Goal: Information Seeking & Learning: Learn about a topic

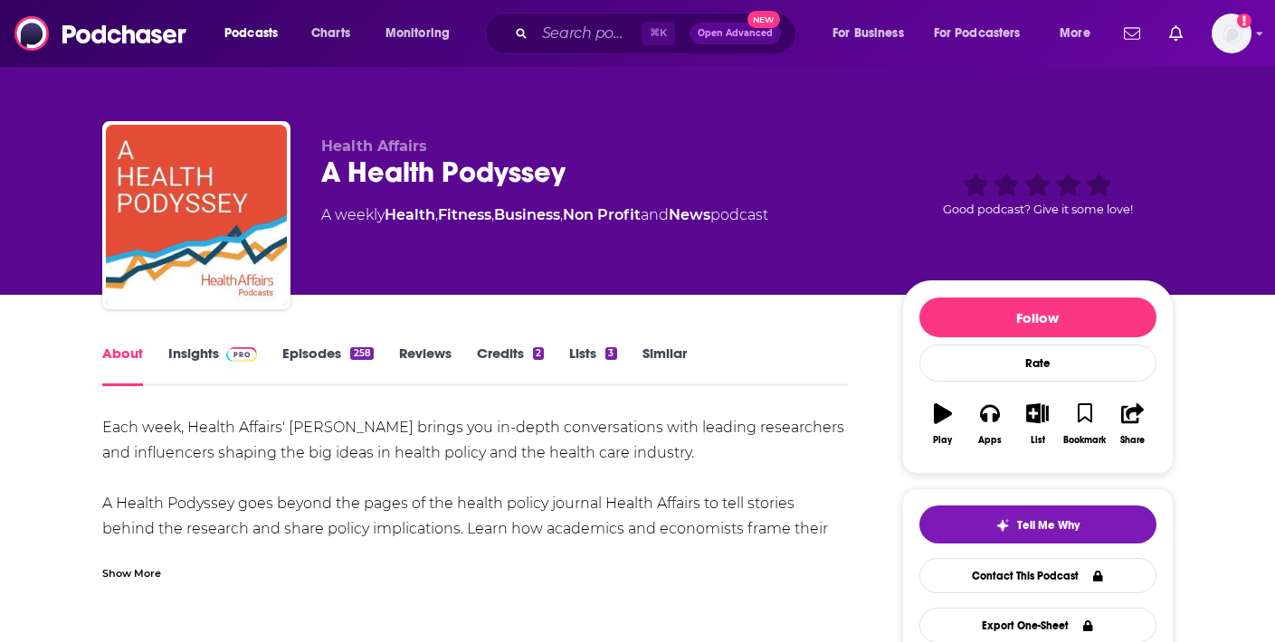
click at [203, 355] on link "Insights" at bounding box center [213, 366] width 90 height 42
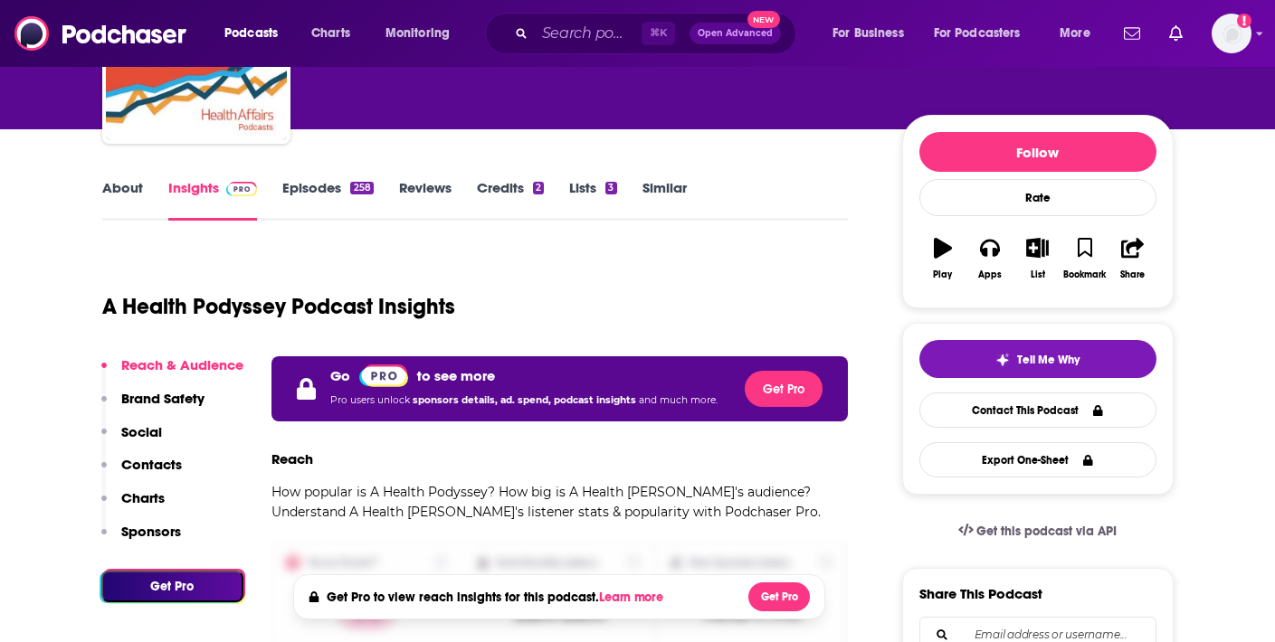
scroll to position [174, 0]
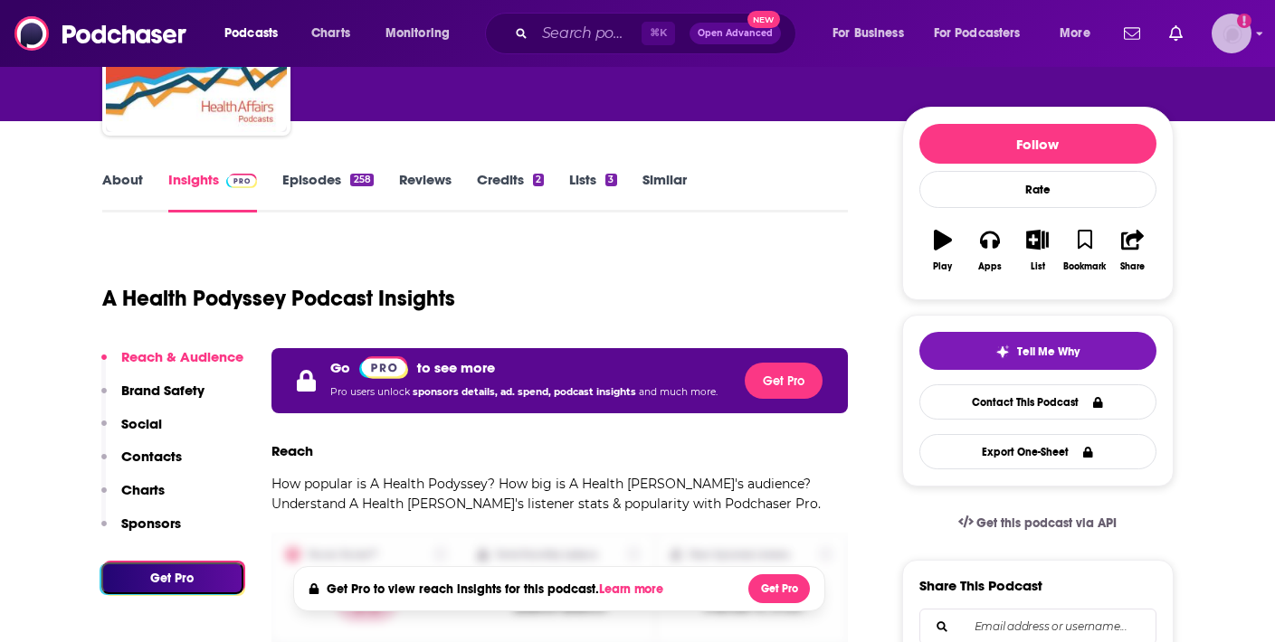
click at [1227, 35] on img "Logged in as AnthonyLam" at bounding box center [1231, 34] width 40 height 40
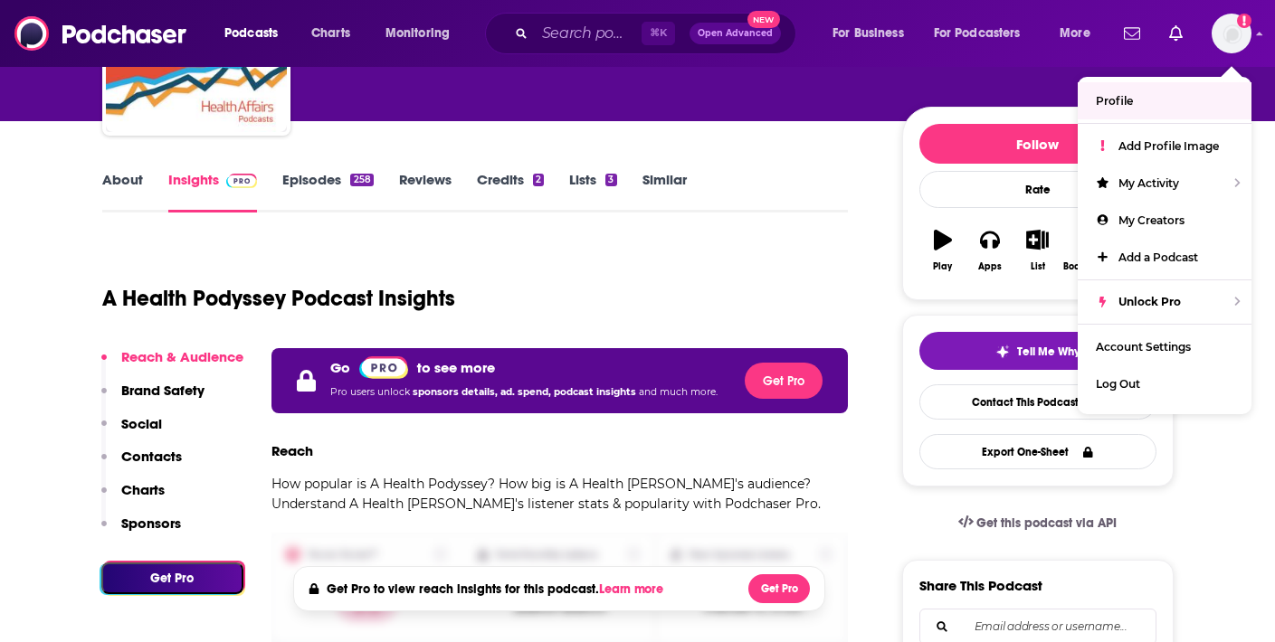
click at [1263, 32] on div "Podcasts Charts Monitoring ⌘ K Open Advanced New For Business For Podcasters Mo…" at bounding box center [637, 33] width 1275 height 67
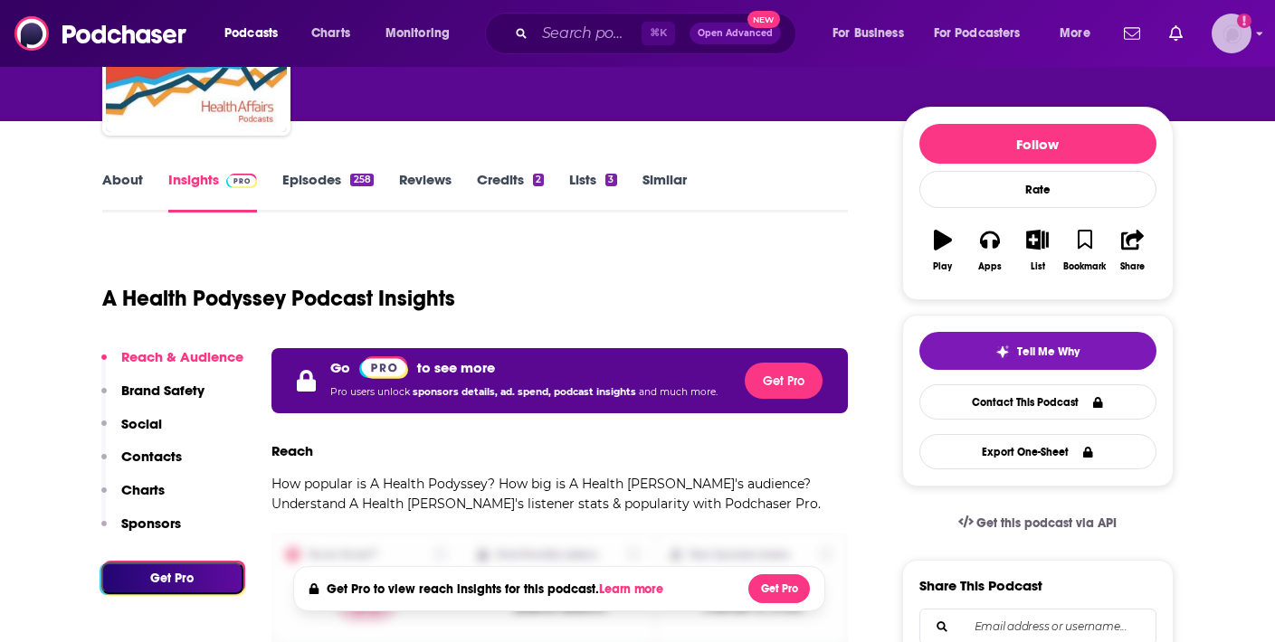
click at [1224, 43] on img "Logged in as AnthonyLam" at bounding box center [1231, 34] width 40 height 40
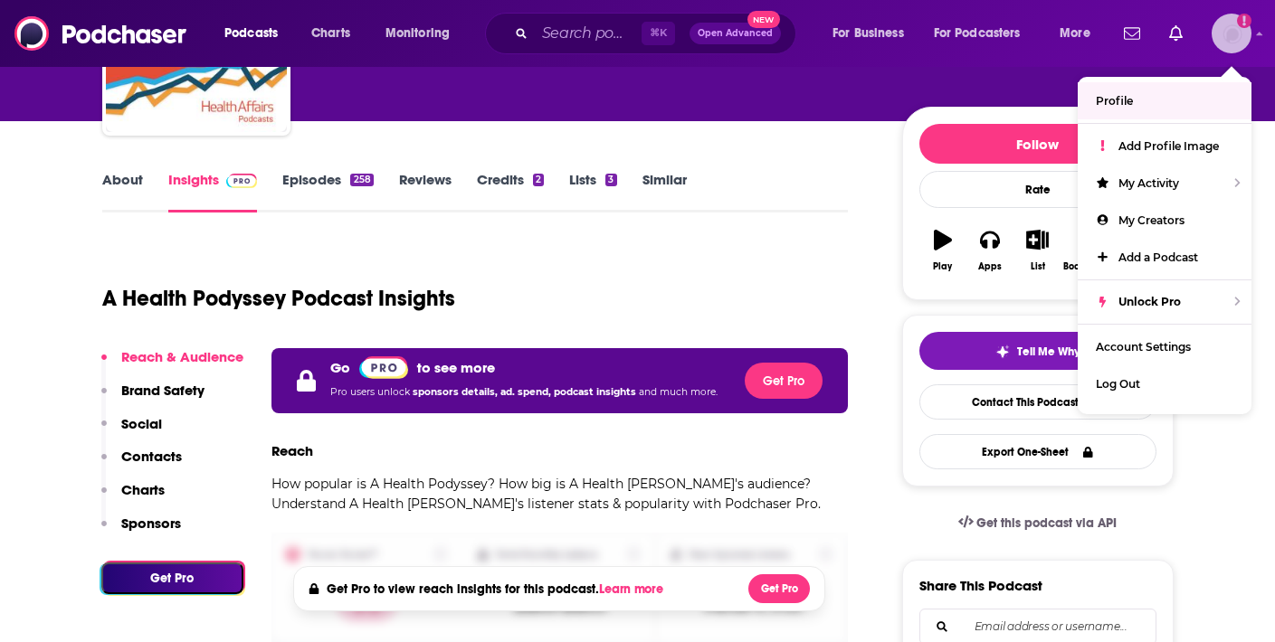
click at [1187, 100] on link "Profile" at bounding box center [1165, 100] width 174 height 37
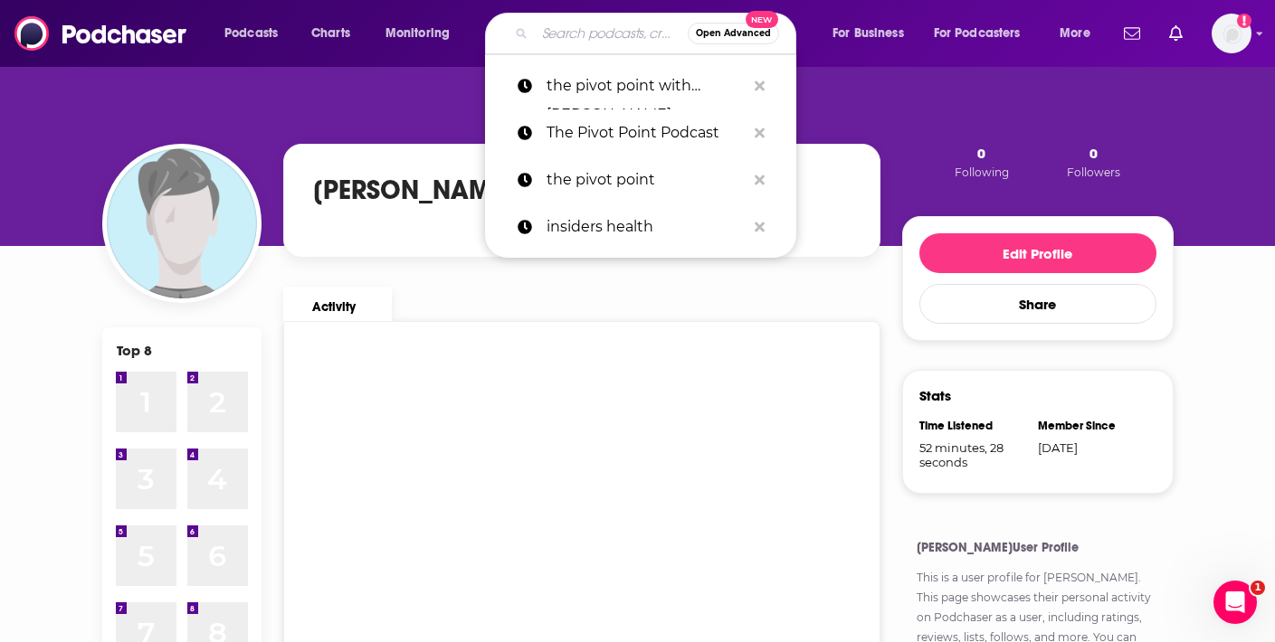
click at [579, 34] on input "Search podcasts, credits, & more..." at bounding box center [611, 33] width 153 height 29
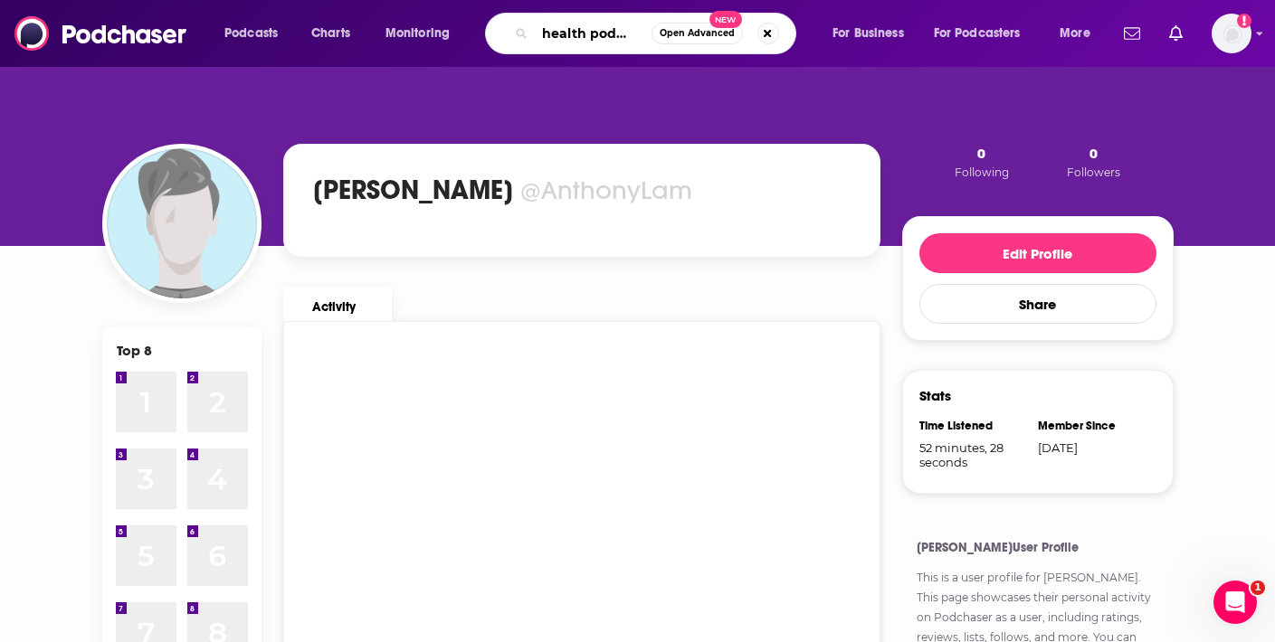
scroll to position [0, 20]
type input "a health podyssey"
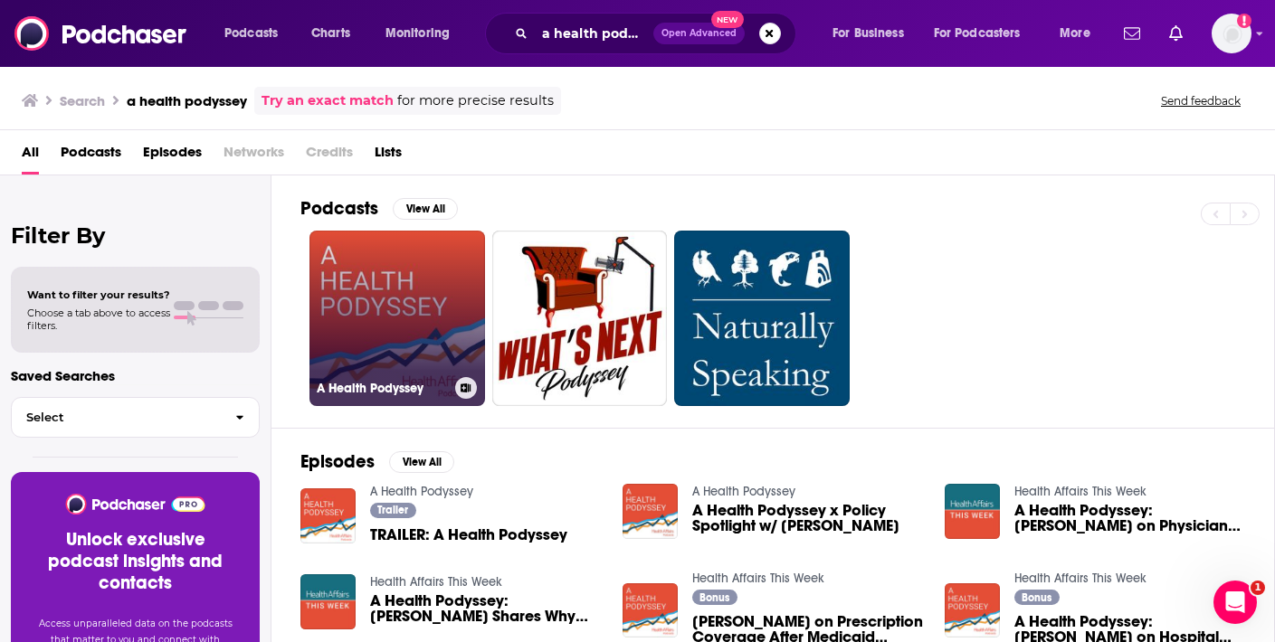
click at [367, 338] on link "A Health Podyssey" at bounding box center [397, 319] width 176 height 176
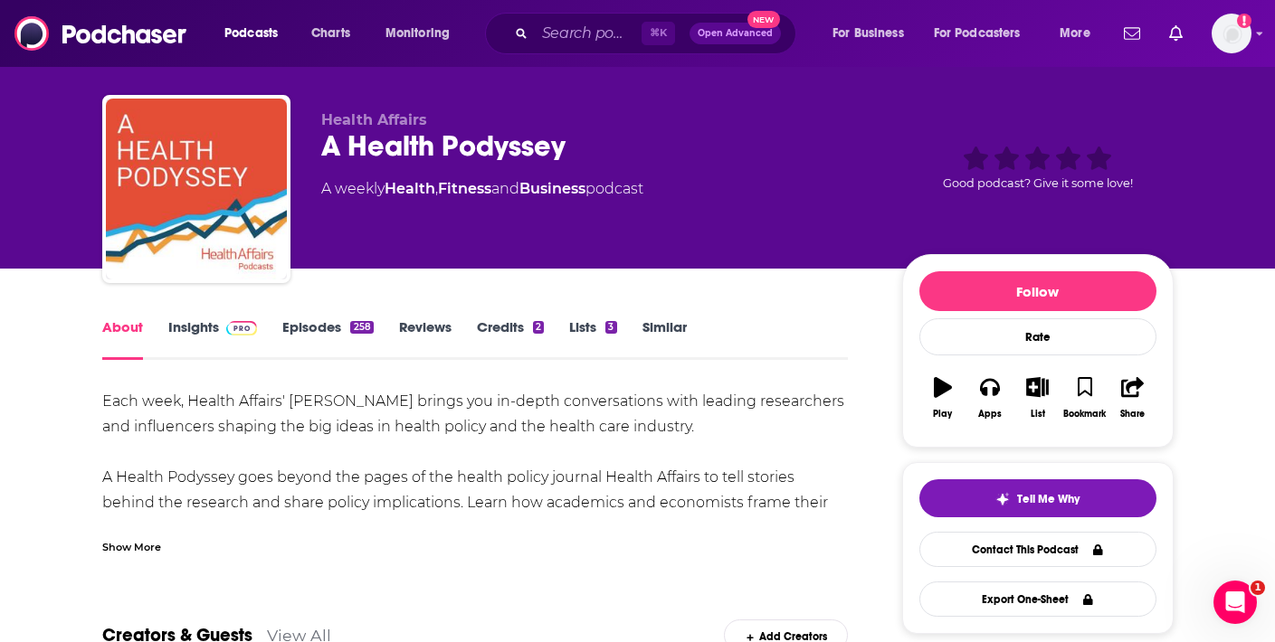
scroll to position [20, 0]
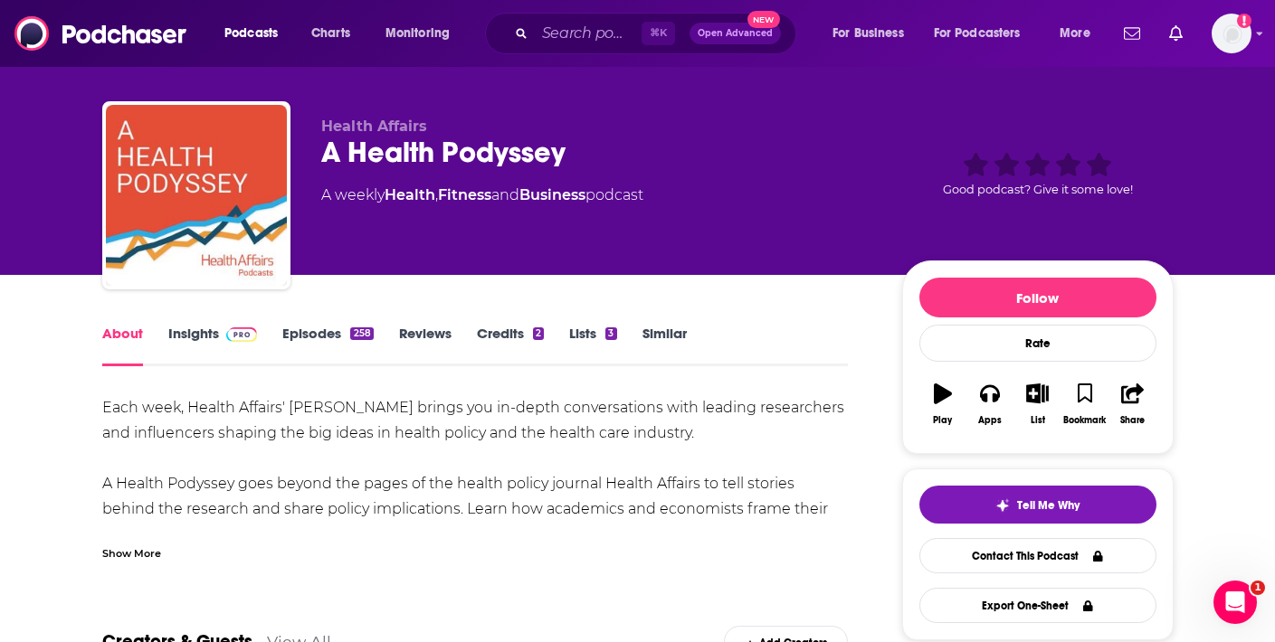
click at [435, 335] on link "Reviews" at bounding box center [425, 346] width 52 height 42
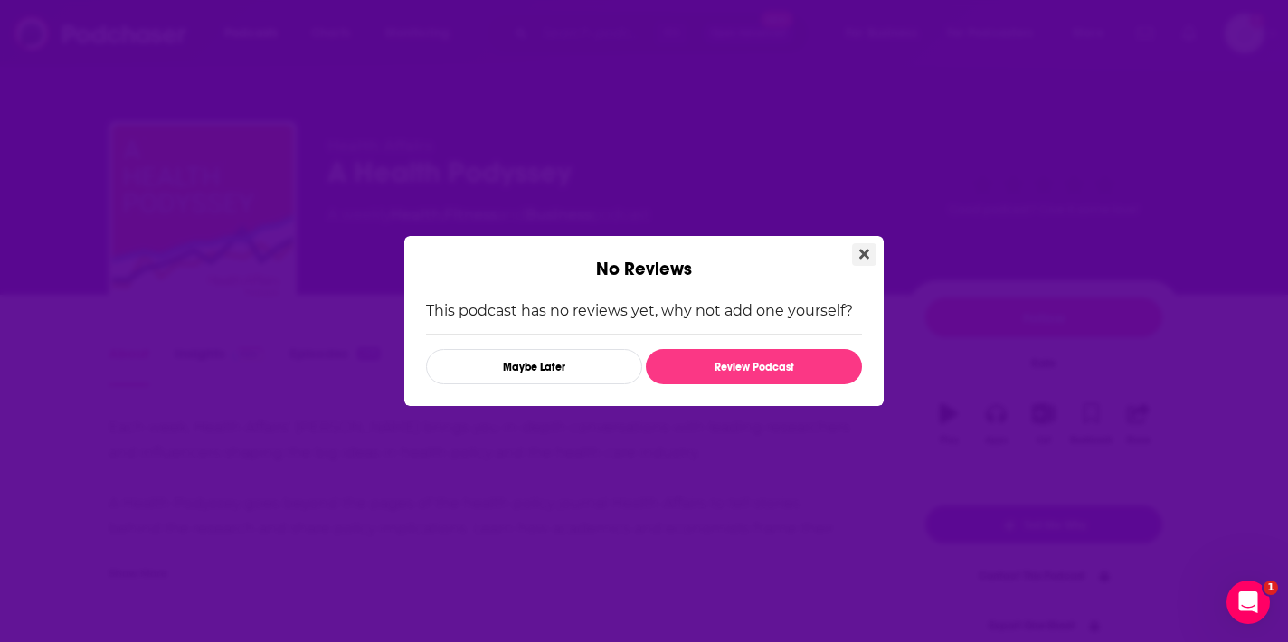
click at [869, 261] on button "Close" at bounding box center [864, 254] width 24 height 23
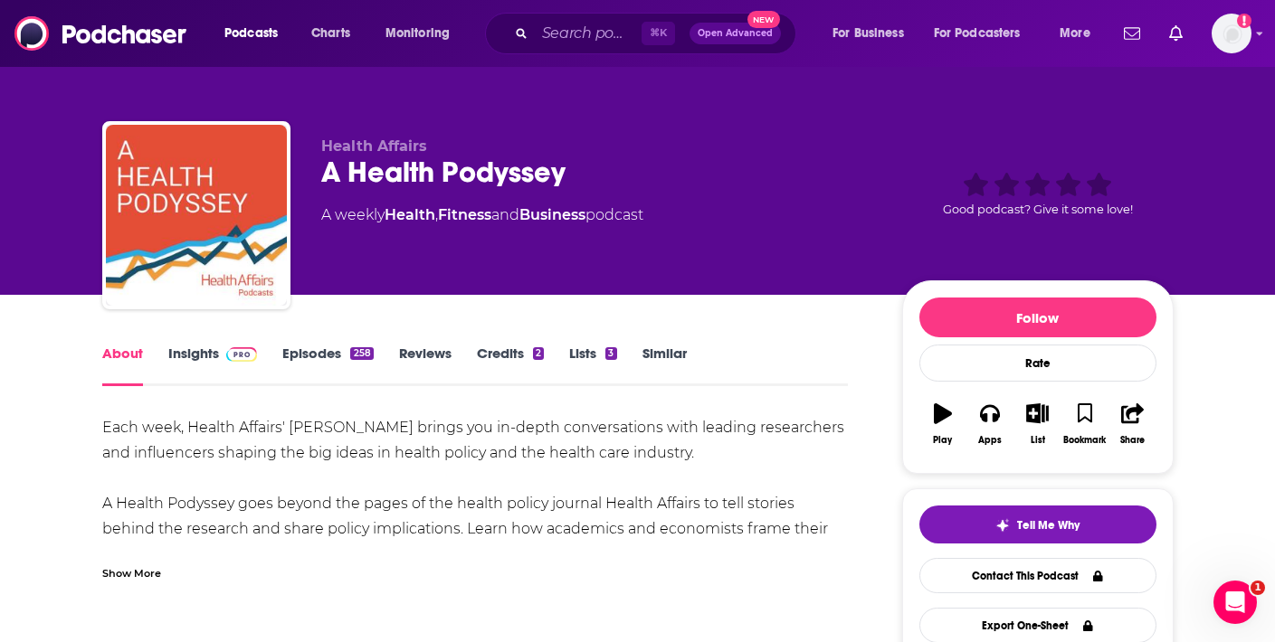
click at [505, 350] on link "Credits 2" at bounding box center [510, 366] width 67 height 42
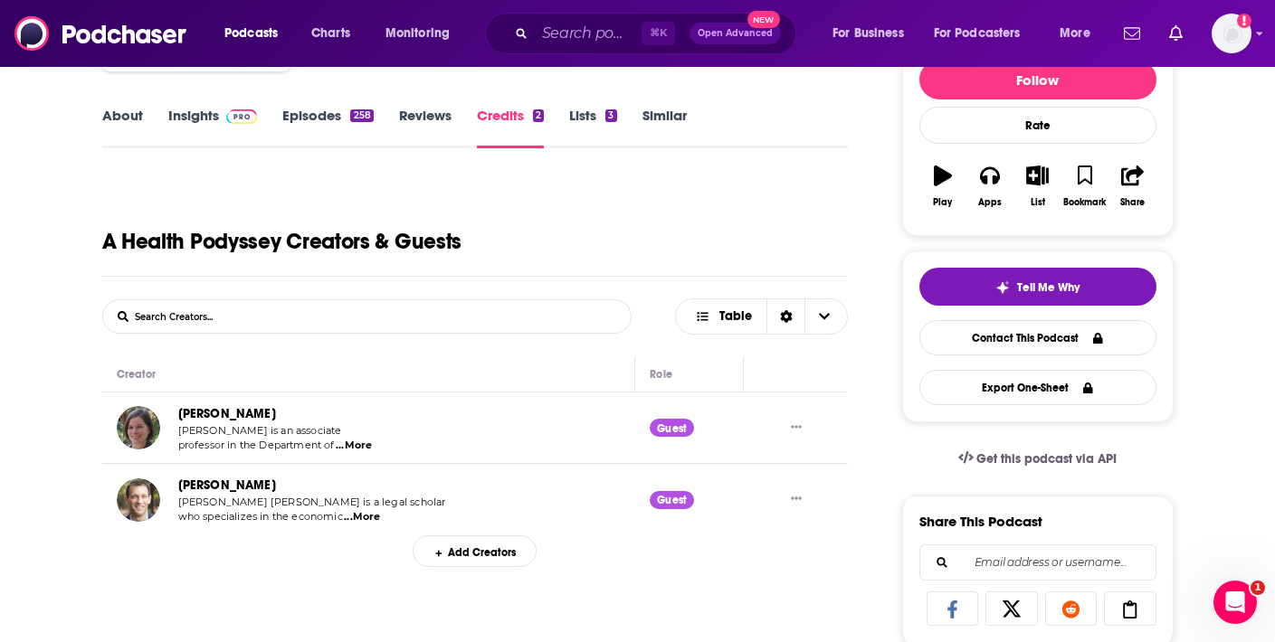
scroll to position [240, 0]
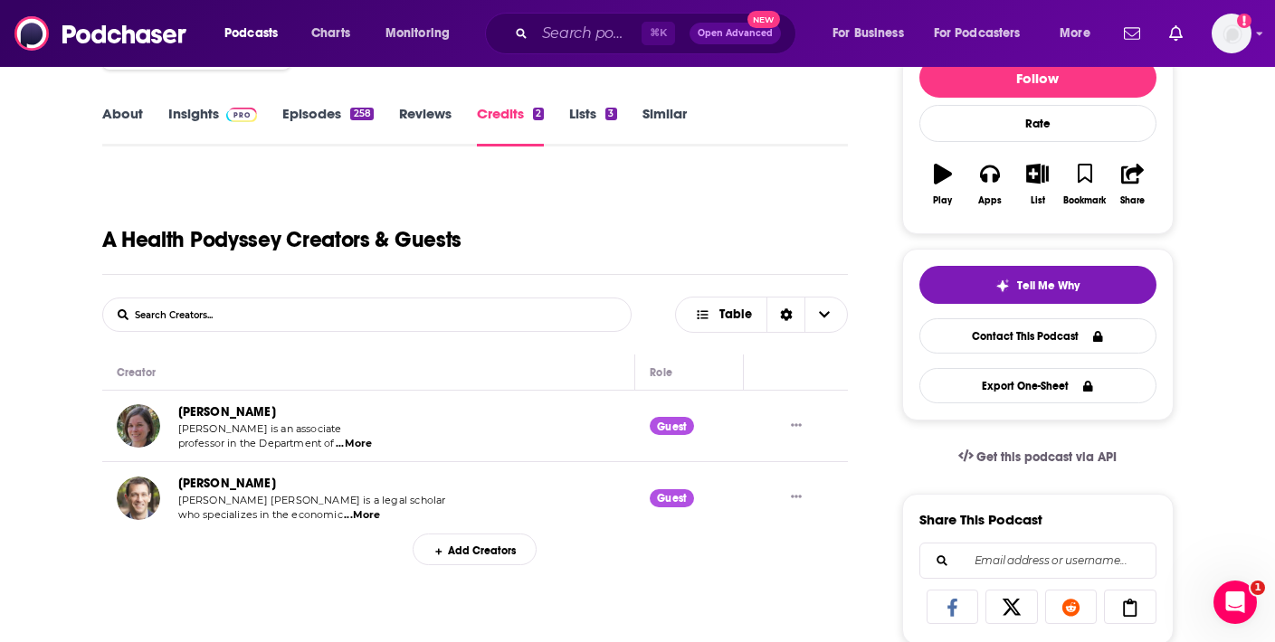
click at [333, 114] on link "Episodes 258" at bounding box center [327, 126] width 90 height 42
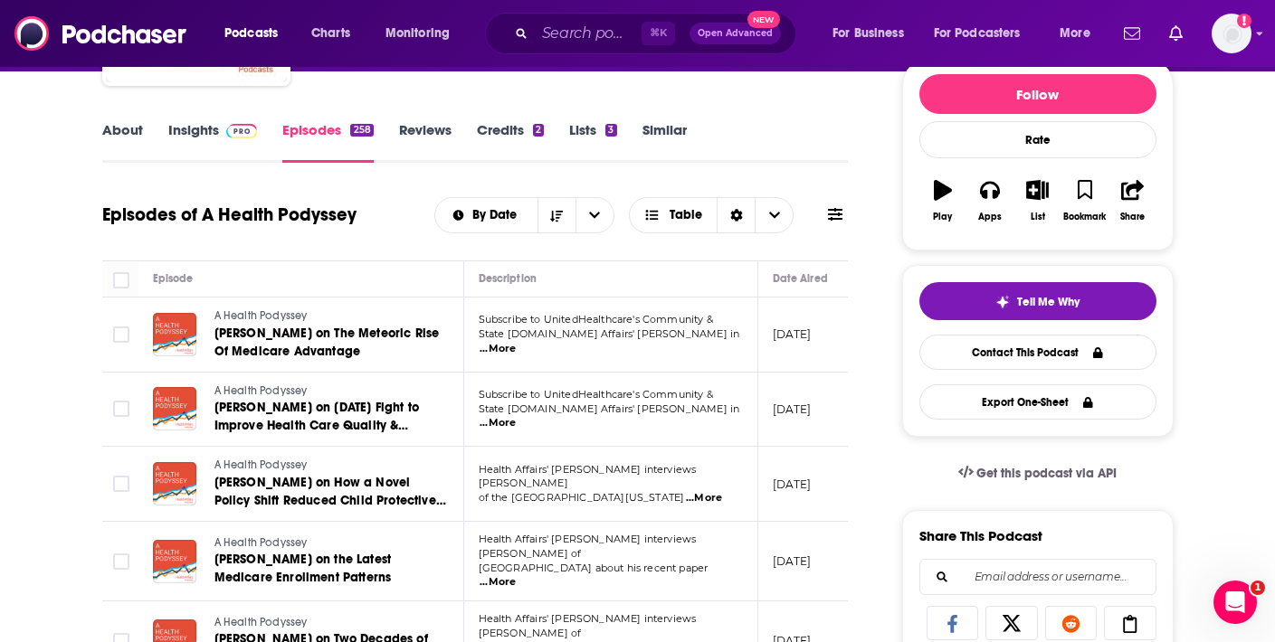
scroll to position [226, 0]
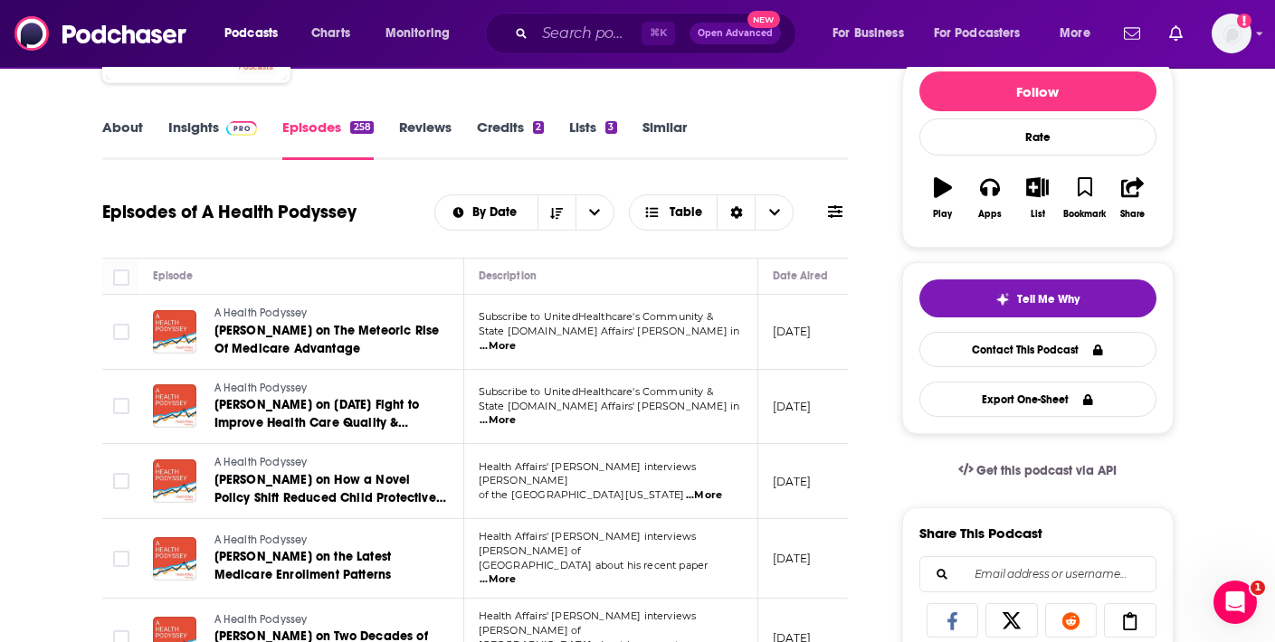
click at [200, 135] on link "Insights" at bounding box center [213, 140] width 90 height 42
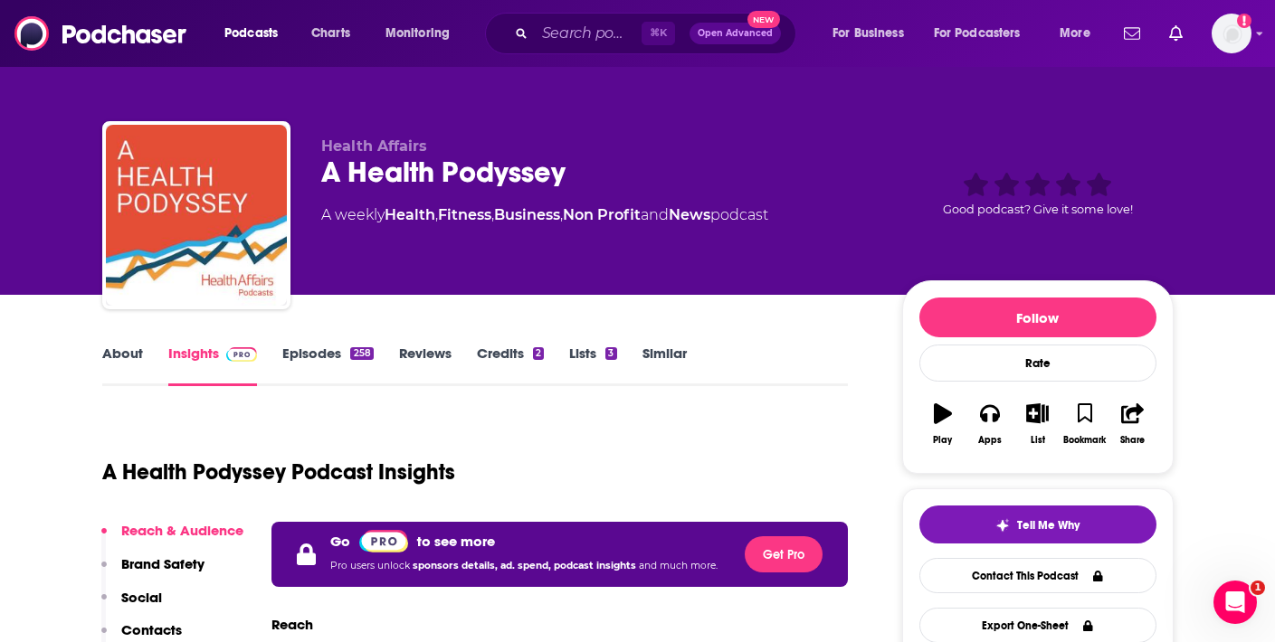
click at [143, 364] on link "About" at bounding box center [122, 366] width 41 height 42
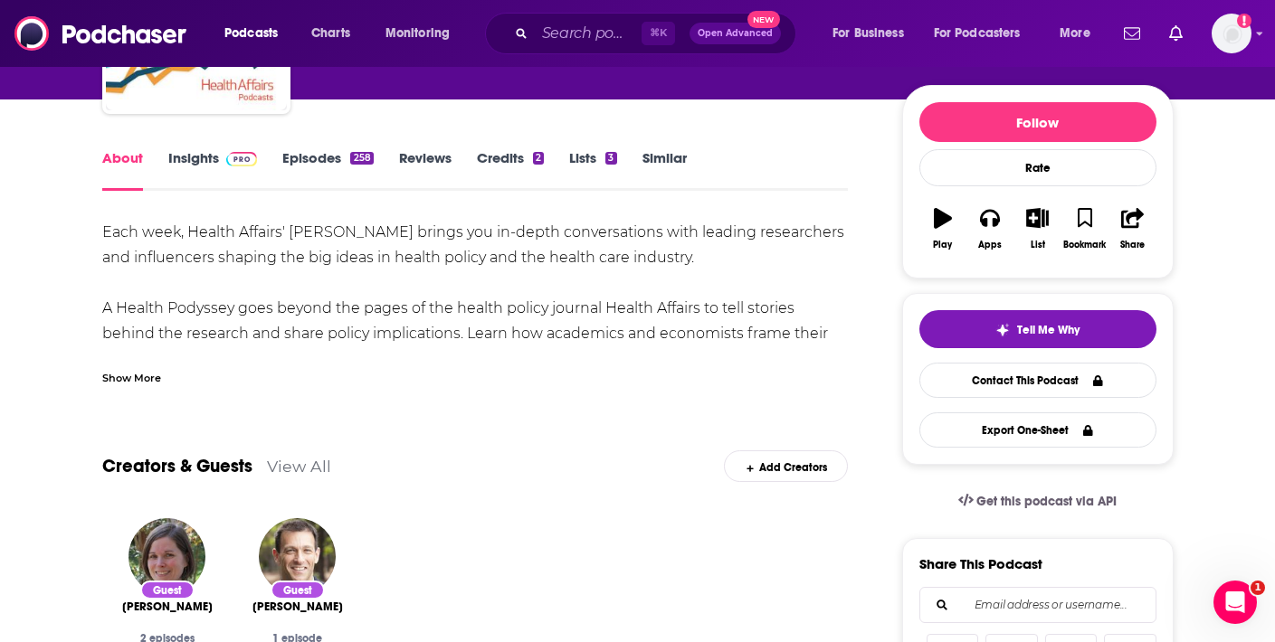
scroll to position [243, 0]
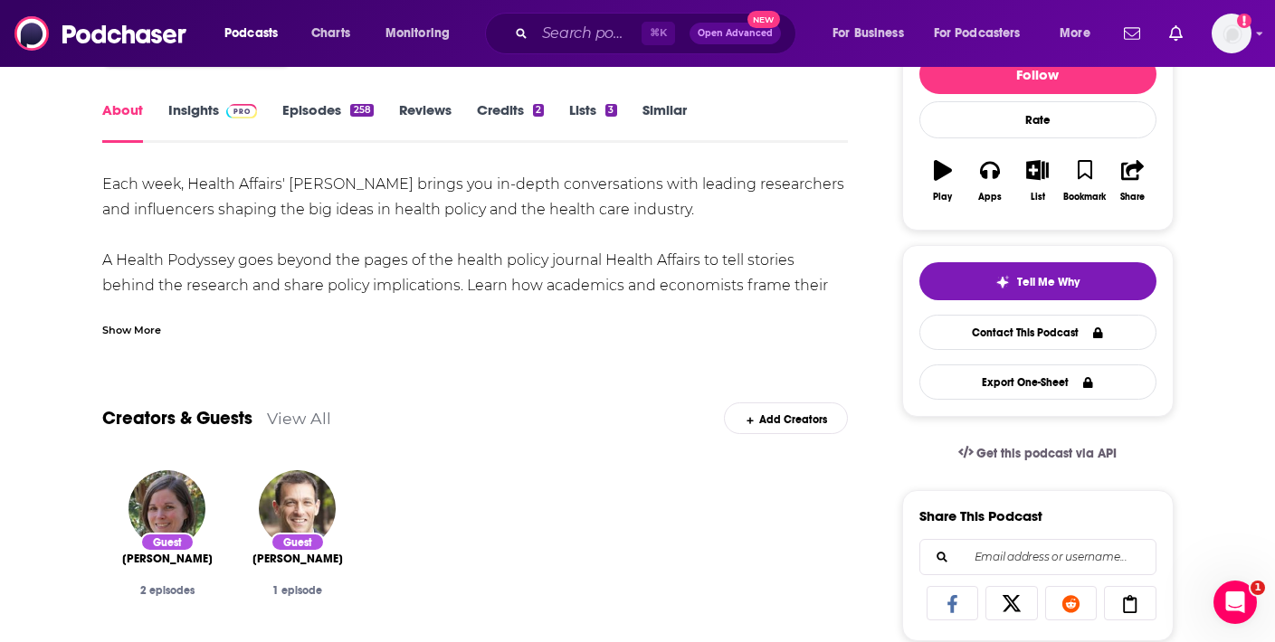
click at [138, 330] on div "Show More" at bounding box center [131, 328] width 59 height 17
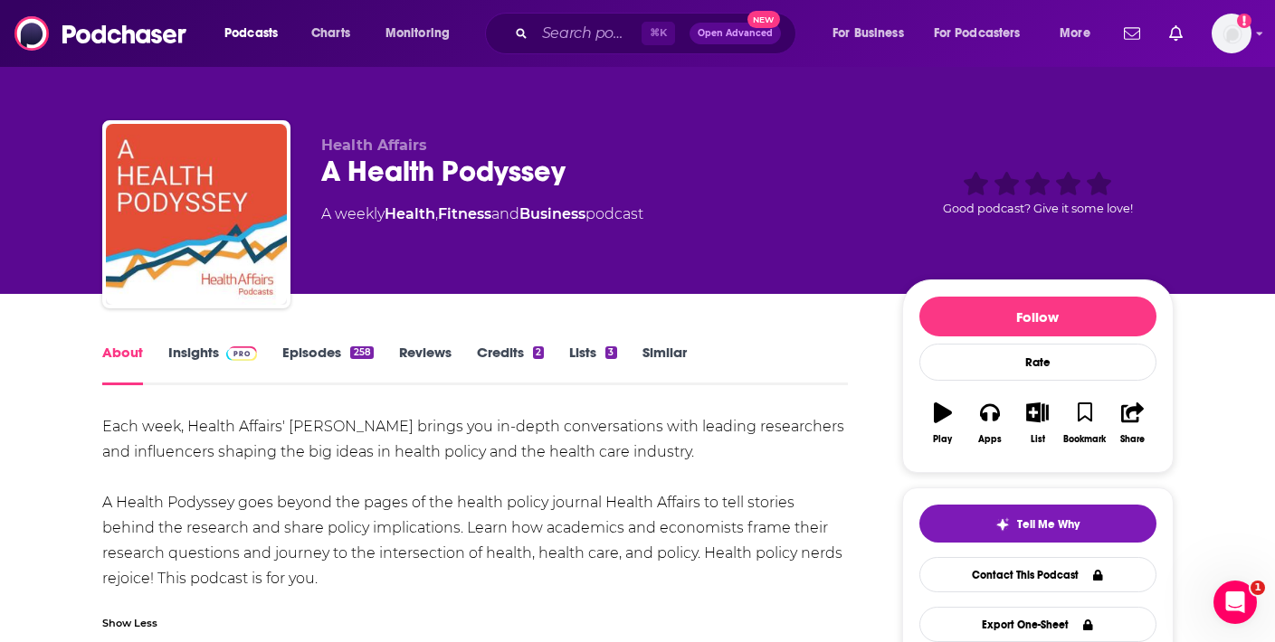
scroll to position [0, 0]
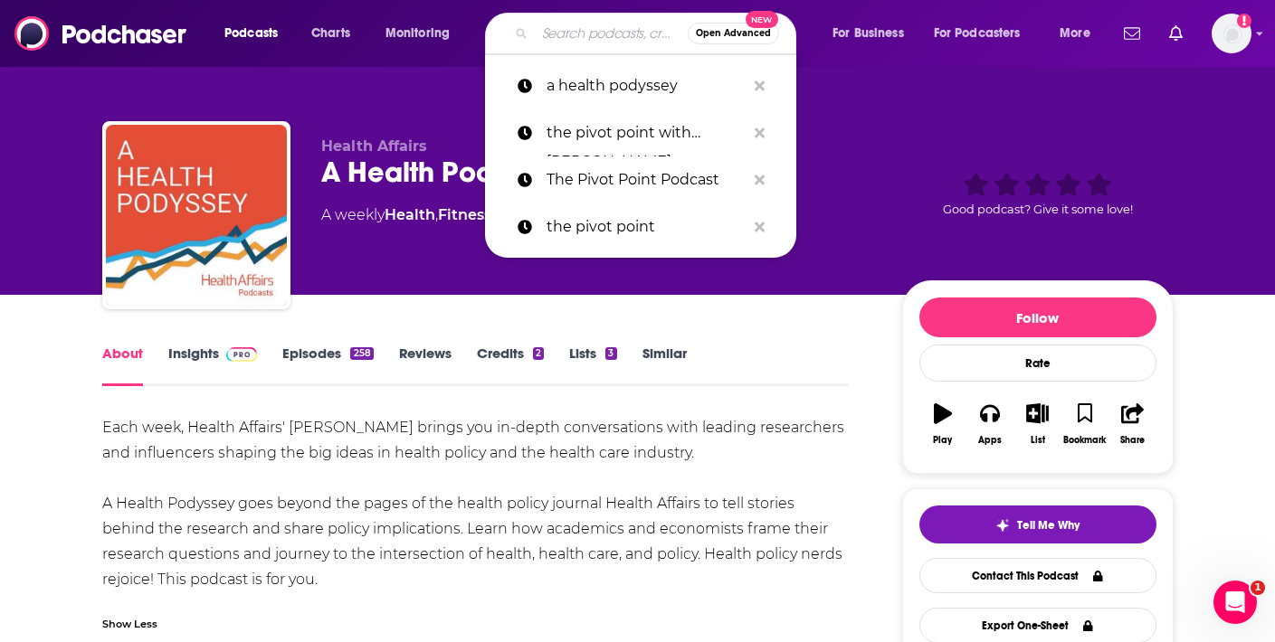
click at [575, 19] on input "Search podcasts, credits, & more..." at bounding box center [611, 33] width 153 height 29
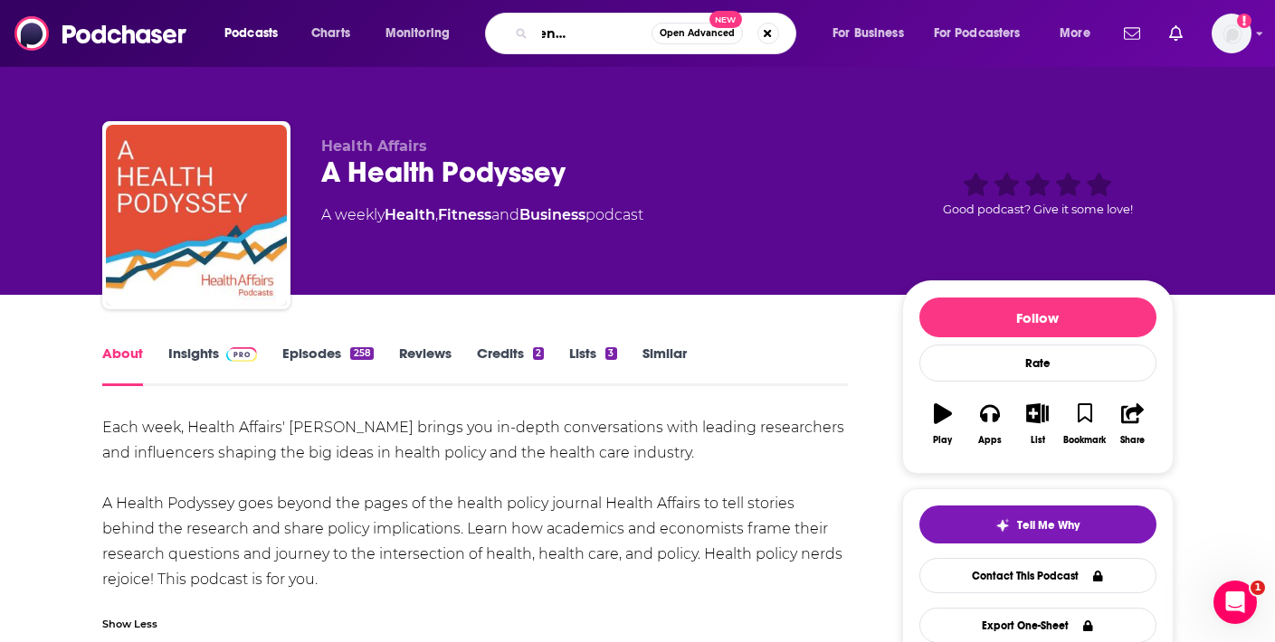
type input "recovery centered podcast"
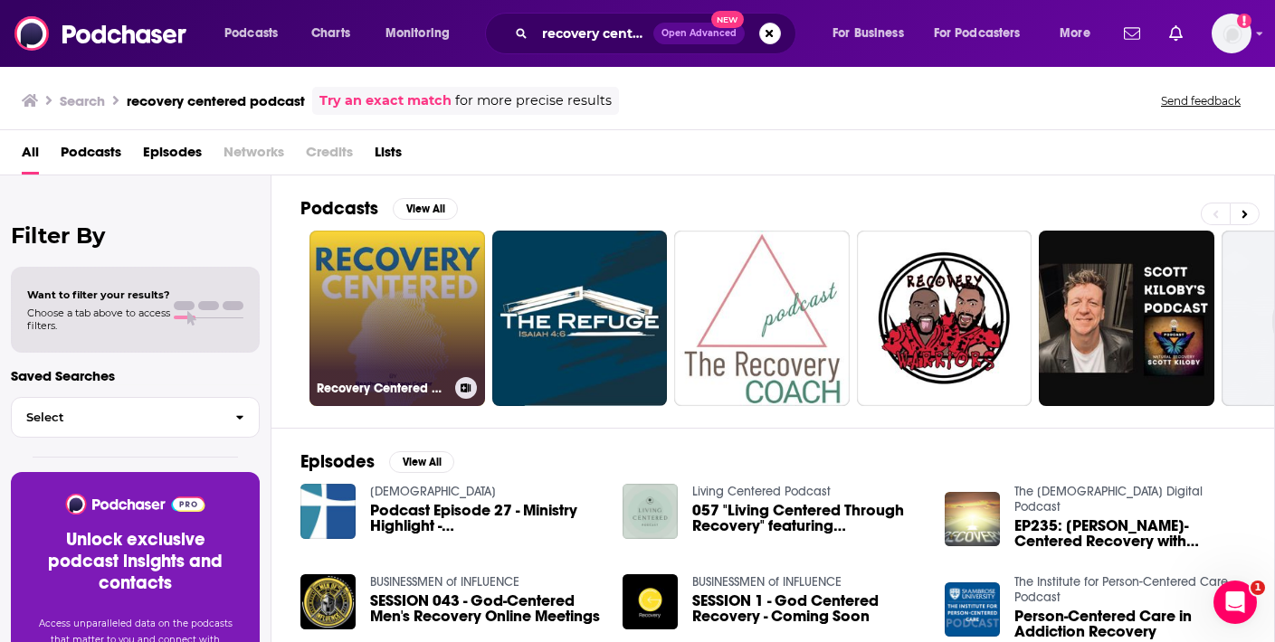
click at [395, 309] on link "Recovery Centered Podcast | Real Talk on Recovery & Mental Health" at bounding box center [397, 319] width 176 height 176
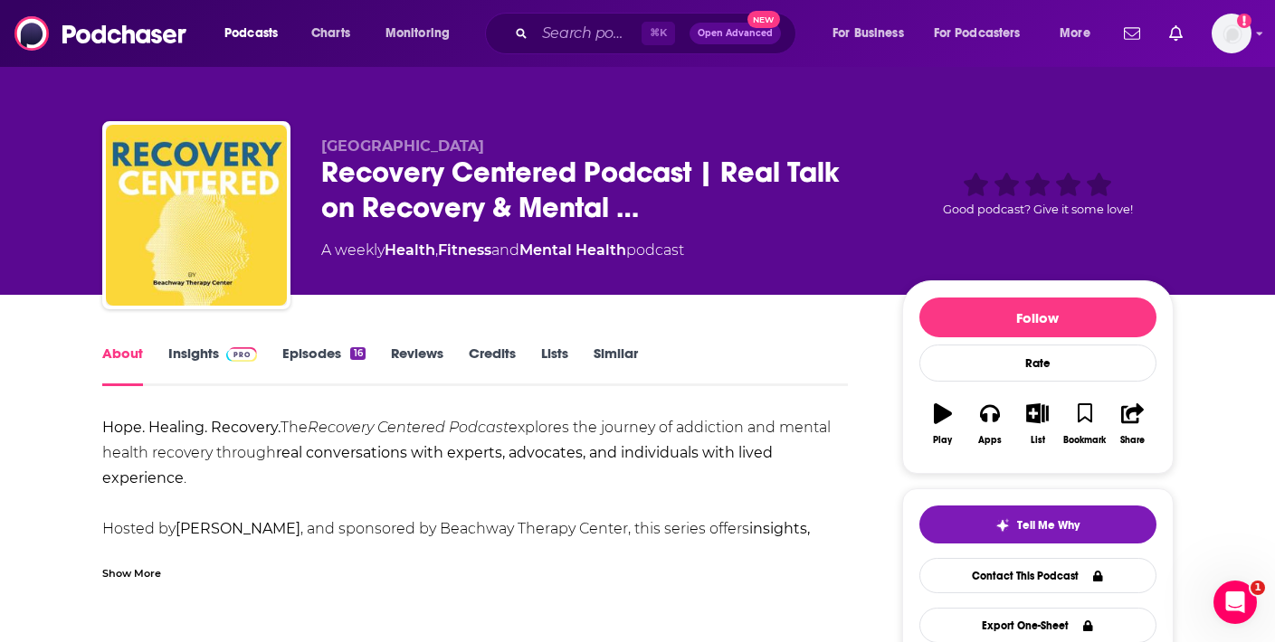
click at [731, 29] on span "Open Advanced" at bounding box center [735, 33] width 75 height 9
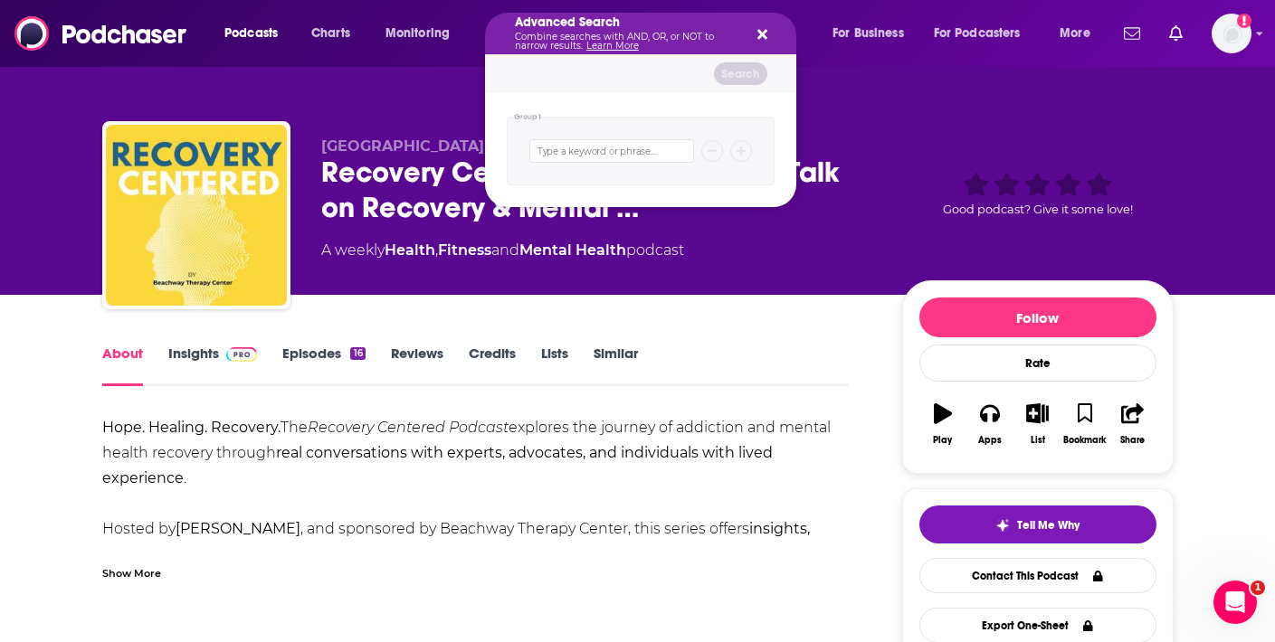
click at [766, 38] on div "Advanced Search Combine searches with AND, OR, or NOT to narrow results. Learn …" at bounding box center [640, 34] width 311 height 42
click at [762, 33] on icon "Search podcasts, credits, & more..." at bounding box center [762, 35] width 10 height 10
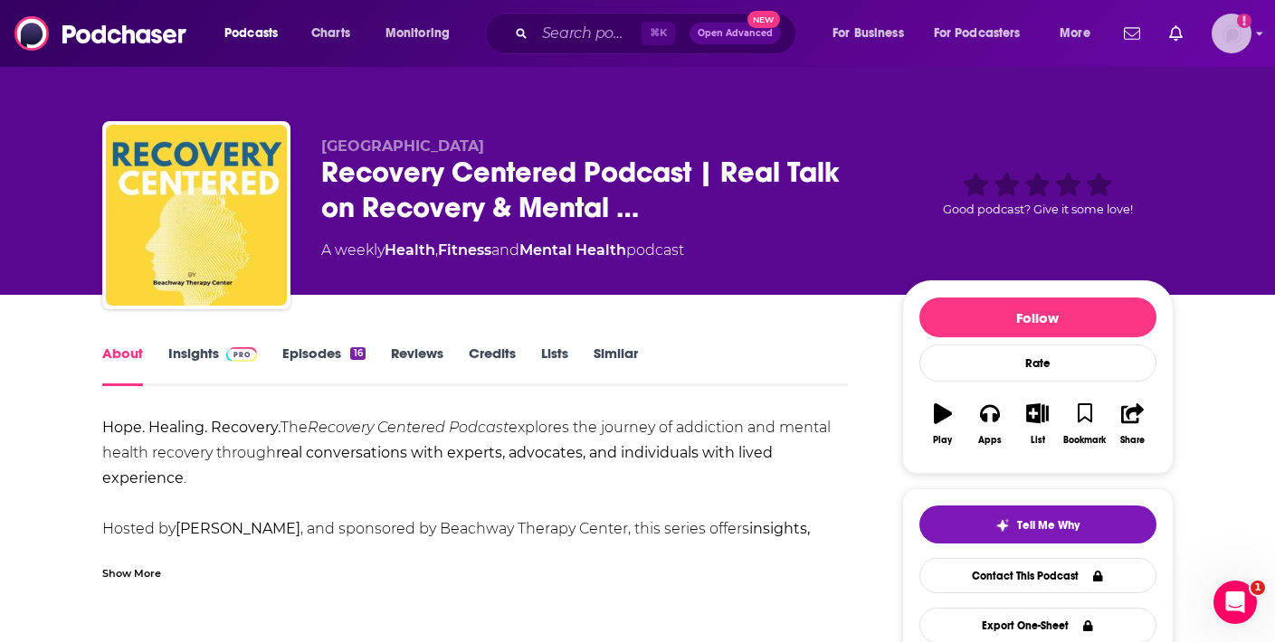
click at [1229, 28] on img "Logged in as AnthonyLam" at bounding box center [1231, 34] width 40 height 40
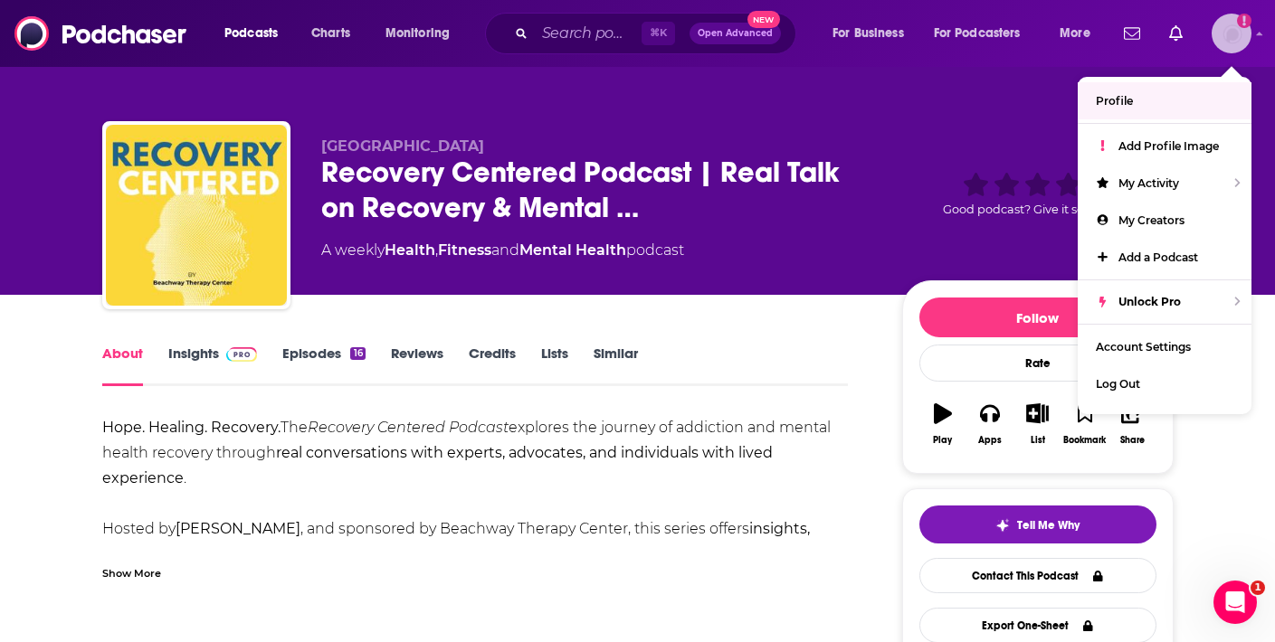
click at [1160, 111] on link "Profile" at bounding box center [1165, 100] width 174 height 37
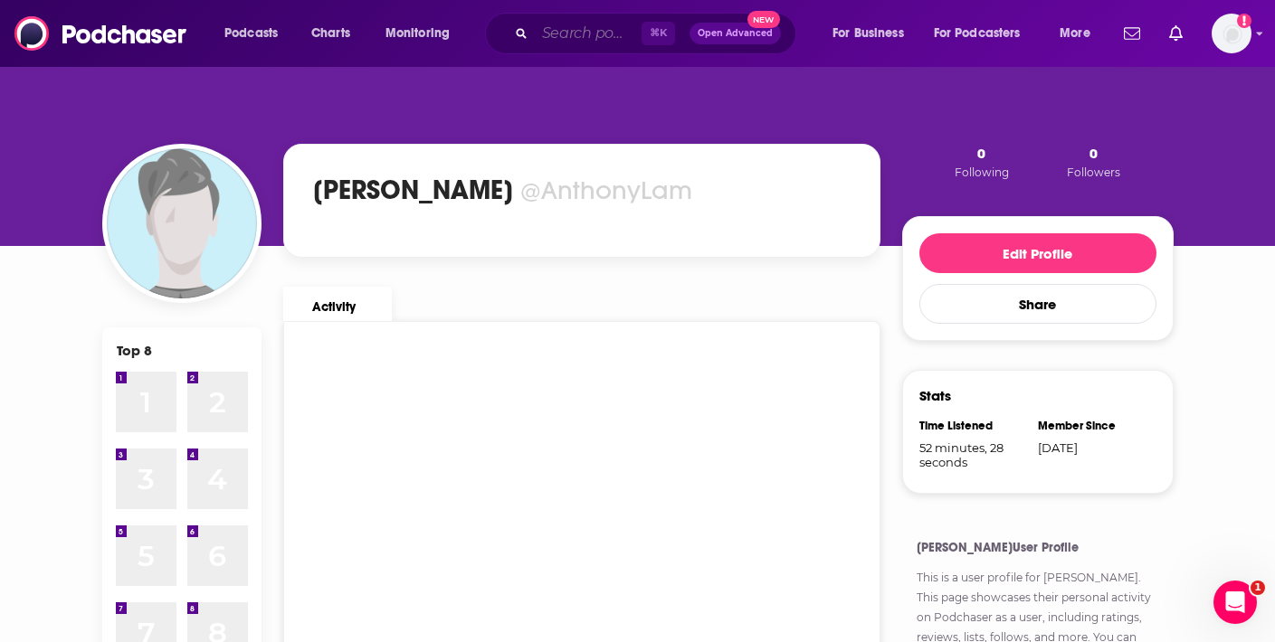
click at [556, 34] on input "Search podcasts, credits, & more..." at bounding box center [588, 33] width 107 height 29
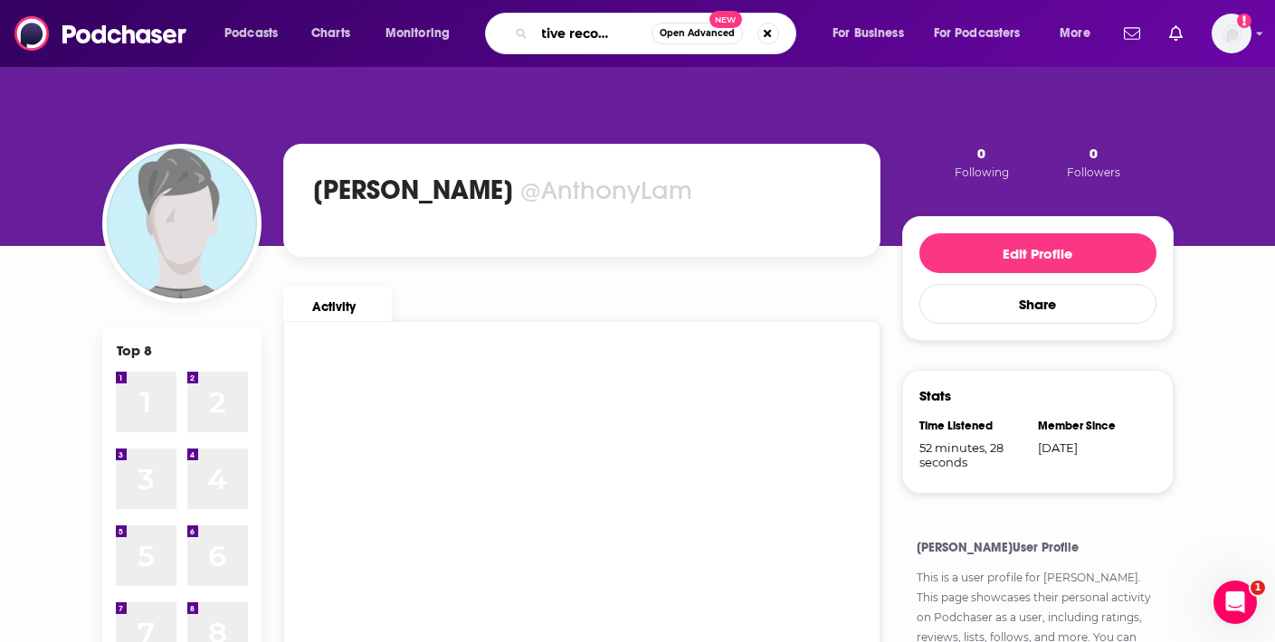
scroll to position [0, 39]
type input "positive recovery MD"
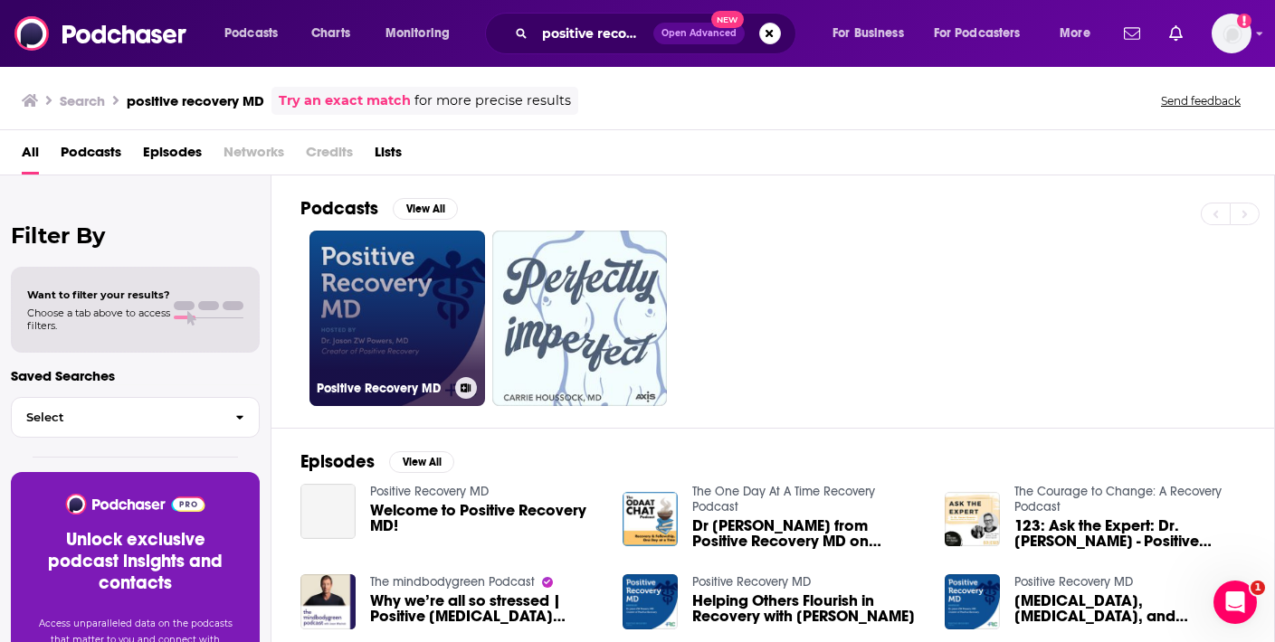
click at [389, 318] on link "Positive Recovery MD" at bounding box center [397, 319] width 176 height 176
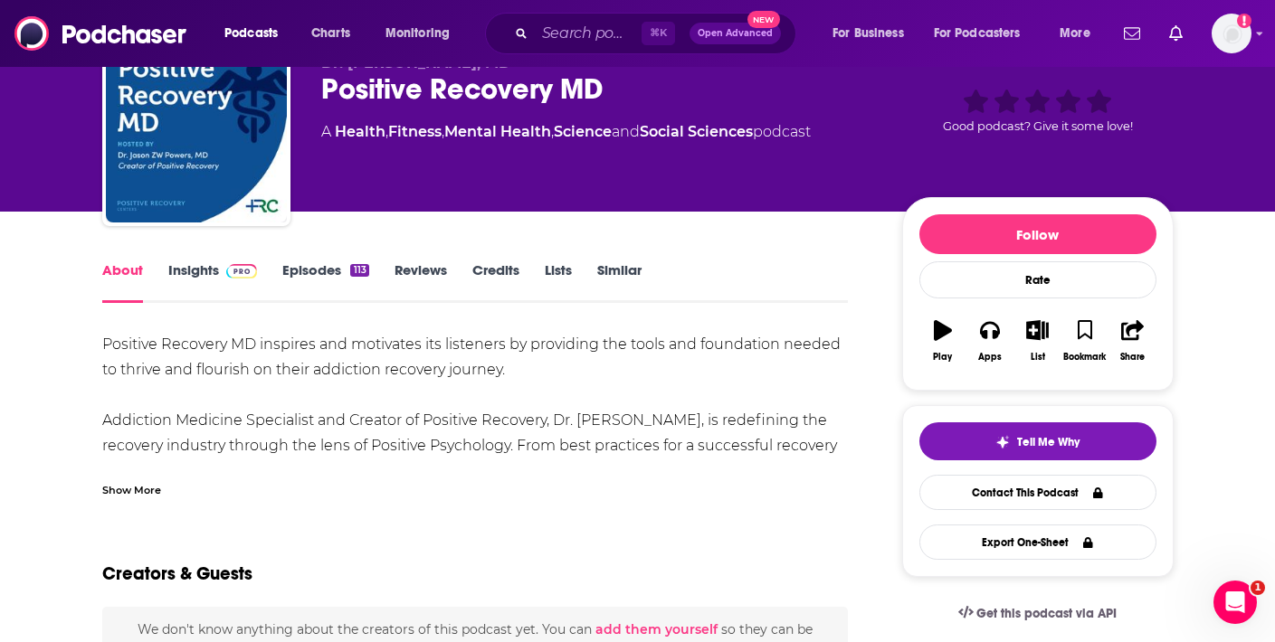
scroll to position [84, 0]
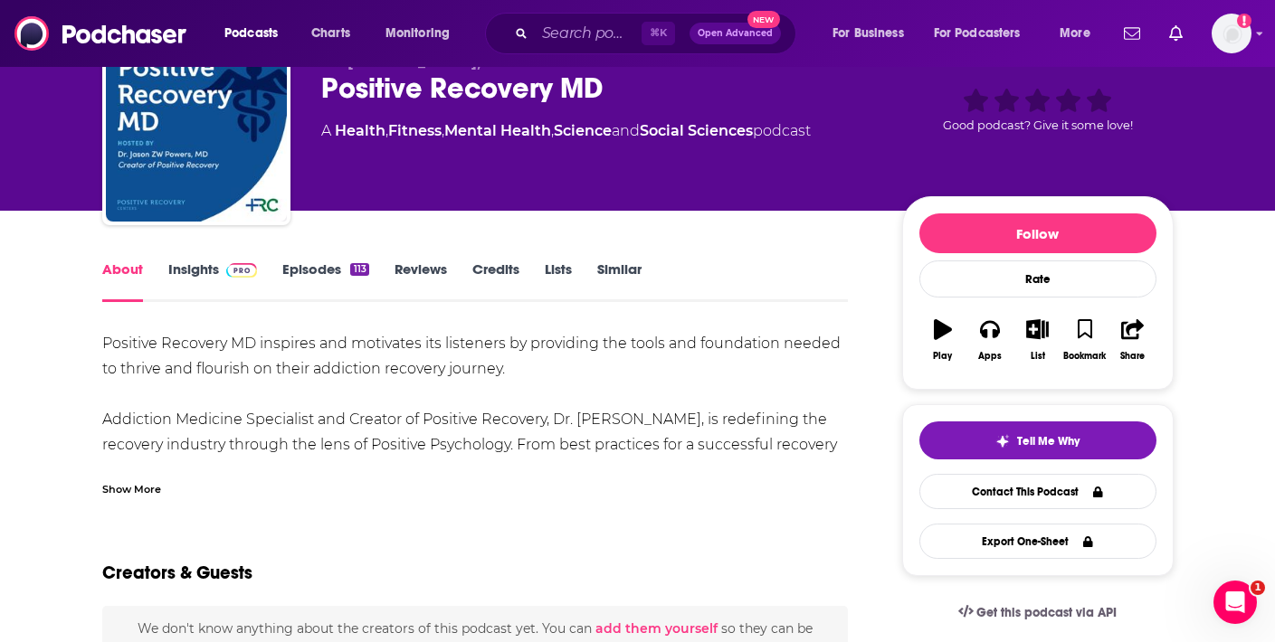
click at [335, 272] on link "Episodes 113" at bounding box center [325, 282] width 86 height 42
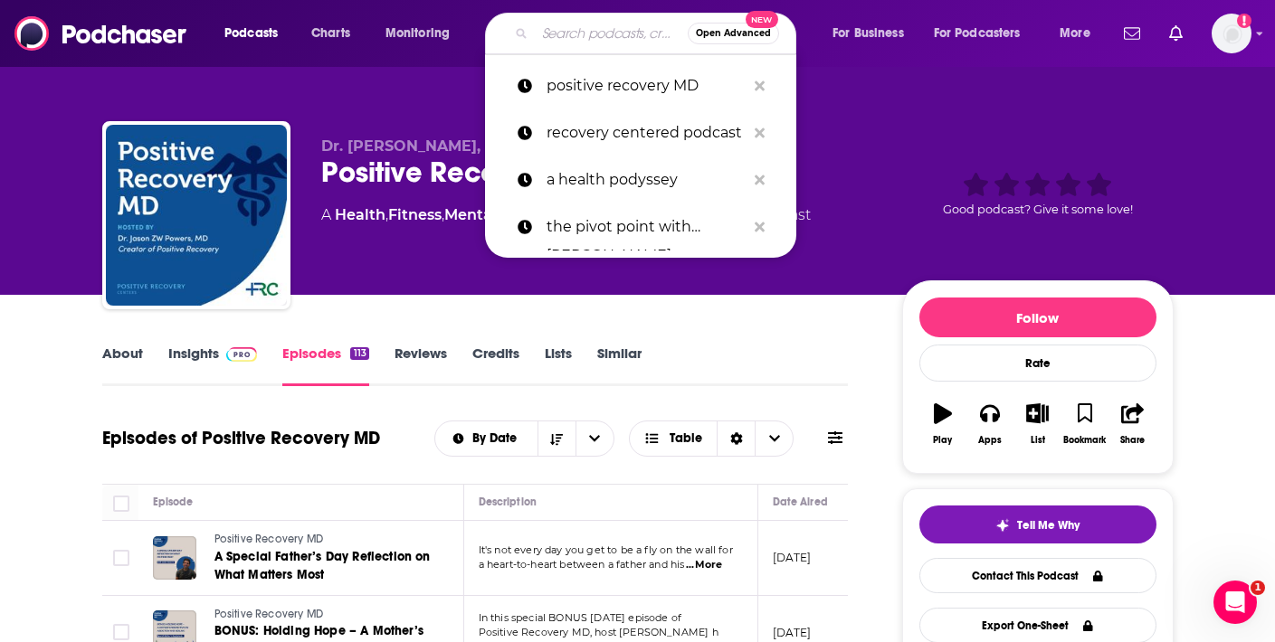
click at [554, 36] on input "Search podcasts, credits, & more..." at bounding box center [611, 33] width 153 height 29
click at [601, 124] on p "recovery centered podcast" at bounding box center [645, 132] width 199 height 47
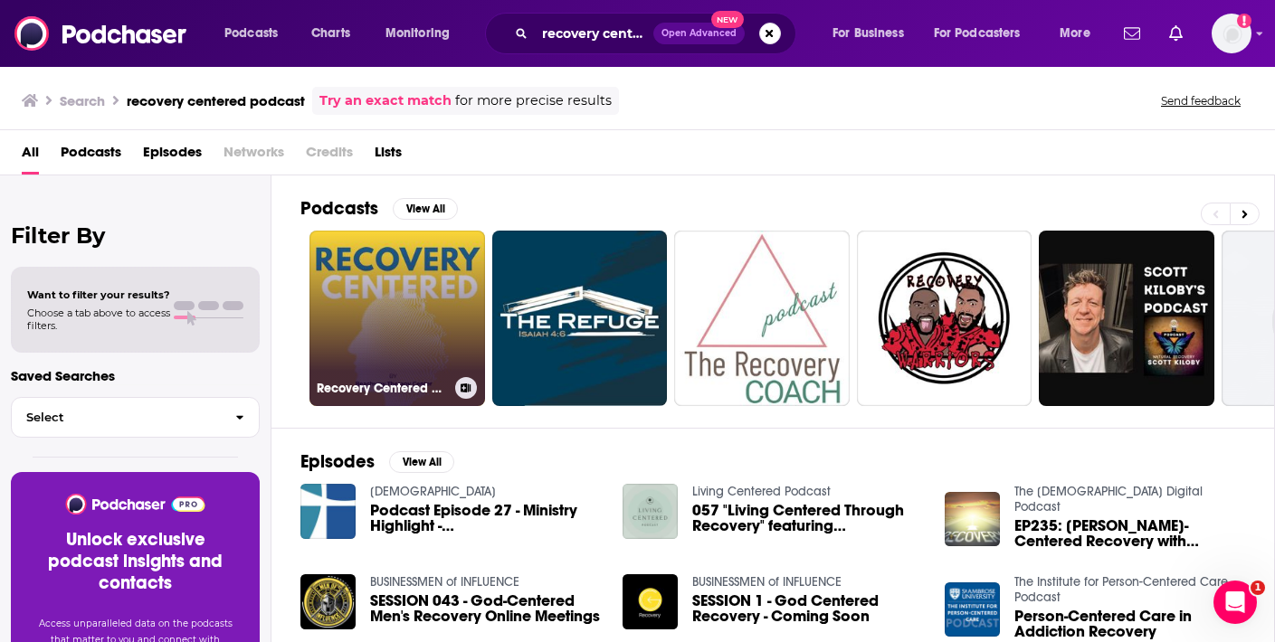
click at [389, 320] on link "Recovery Centered Podcast | Real Talk on Recovery & Mental Health" at bounding box center [397, 319] width 176 height 176
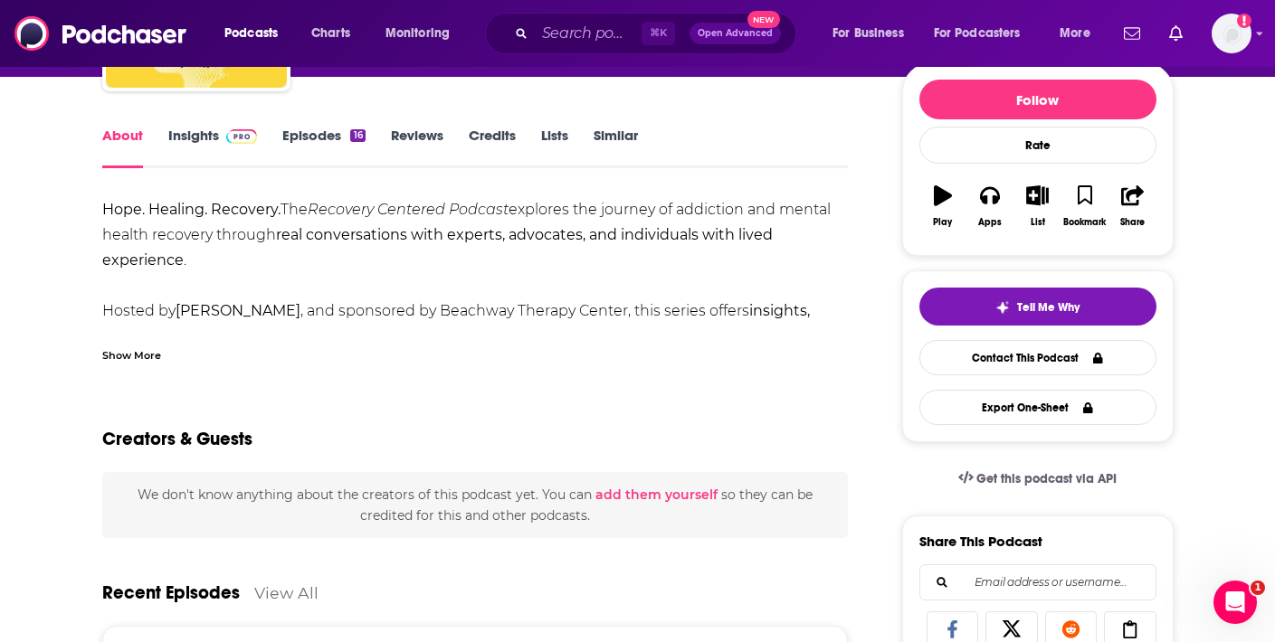
scroll to position [219, 0]
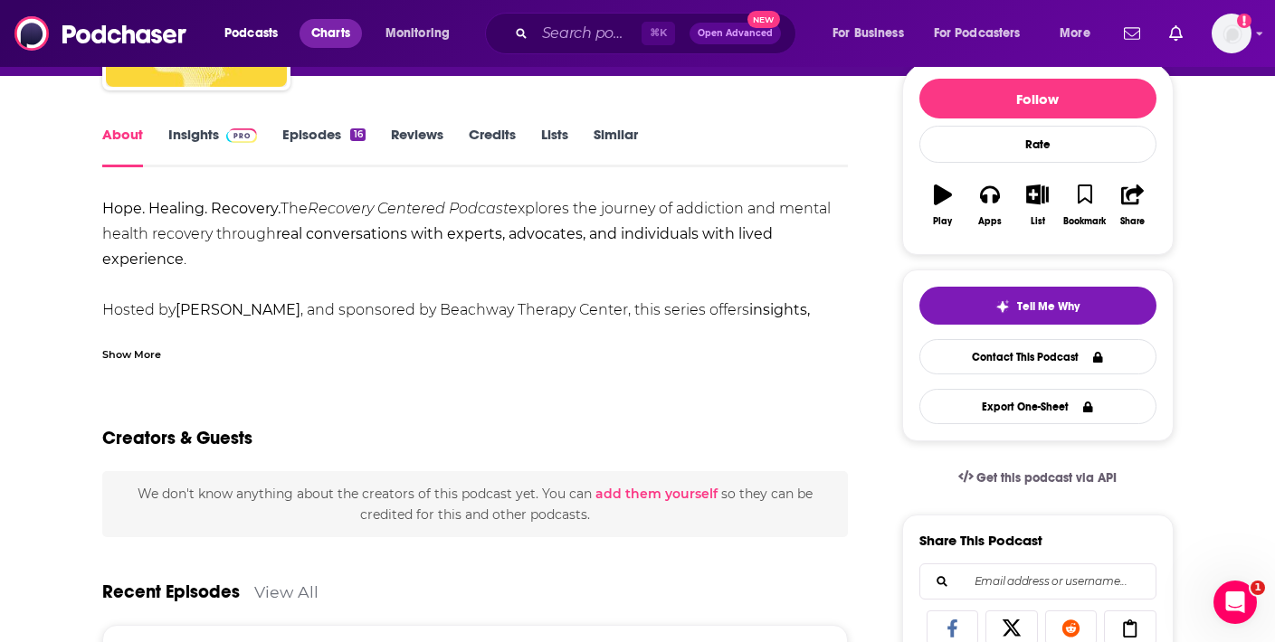
click at [325, 27] on span "Charts" at bounding box center [330, 33] width 39 height 25
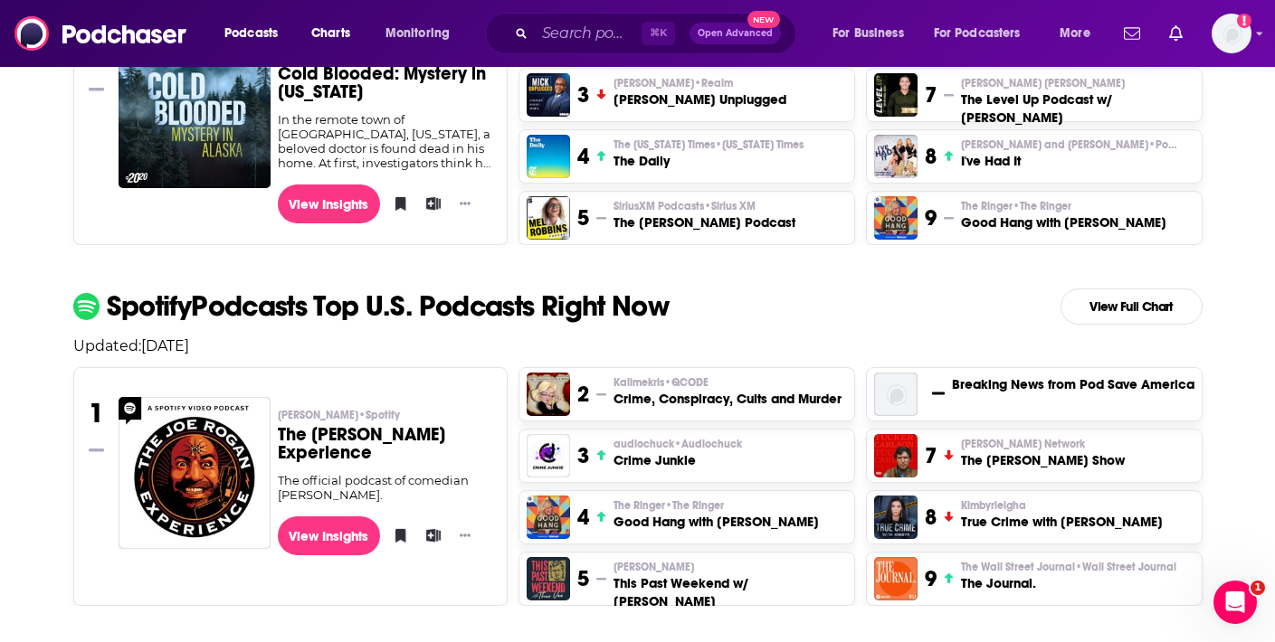
scroll to position [631, 0]
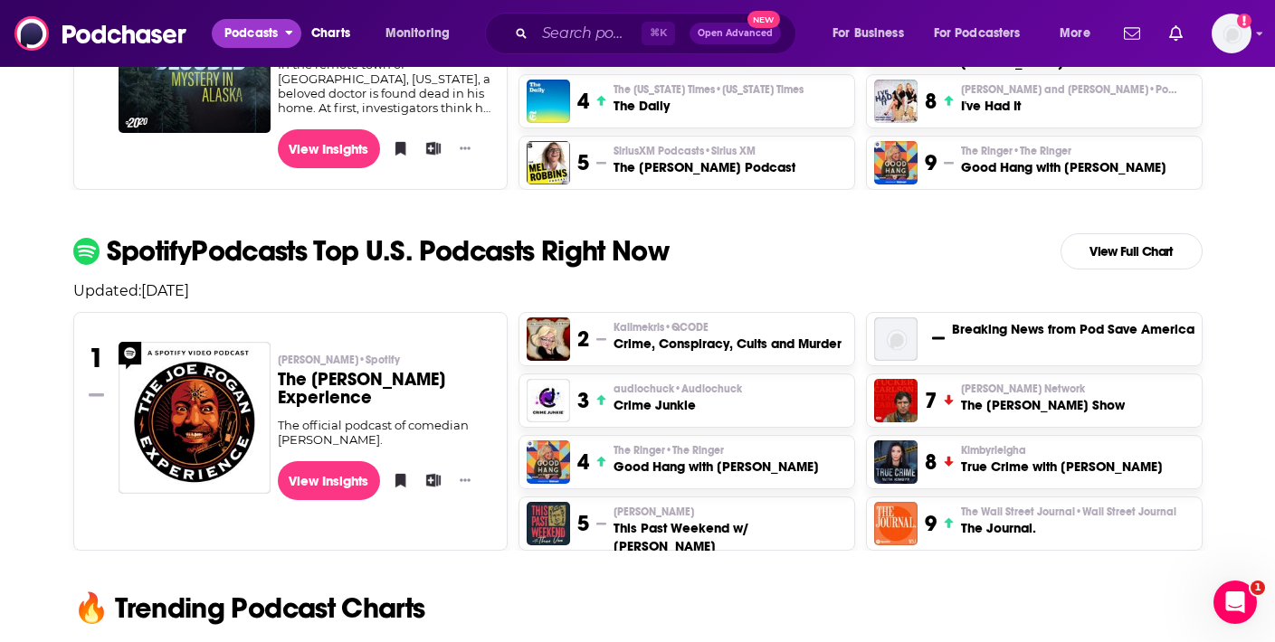
click at [242, 30] on span "Podcasts" at bounding box center [250, 33] width 53 height 25
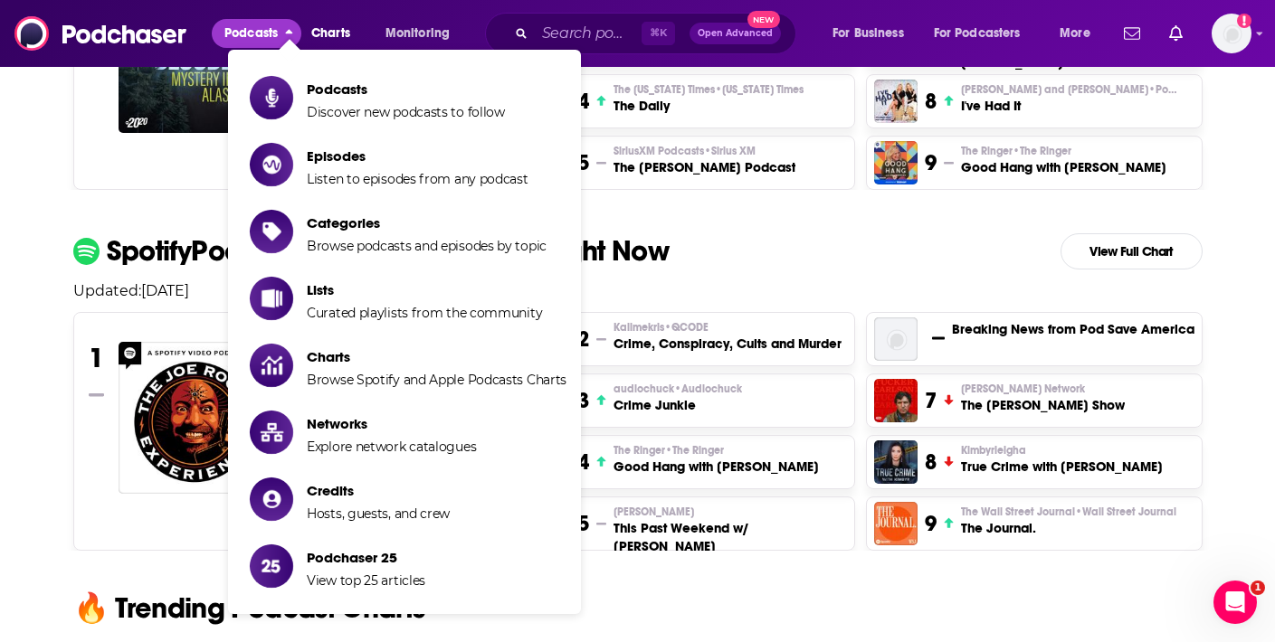
click at [258, 33] on span "Podcasts" at bounding box center [250, 33] width 53 height 25
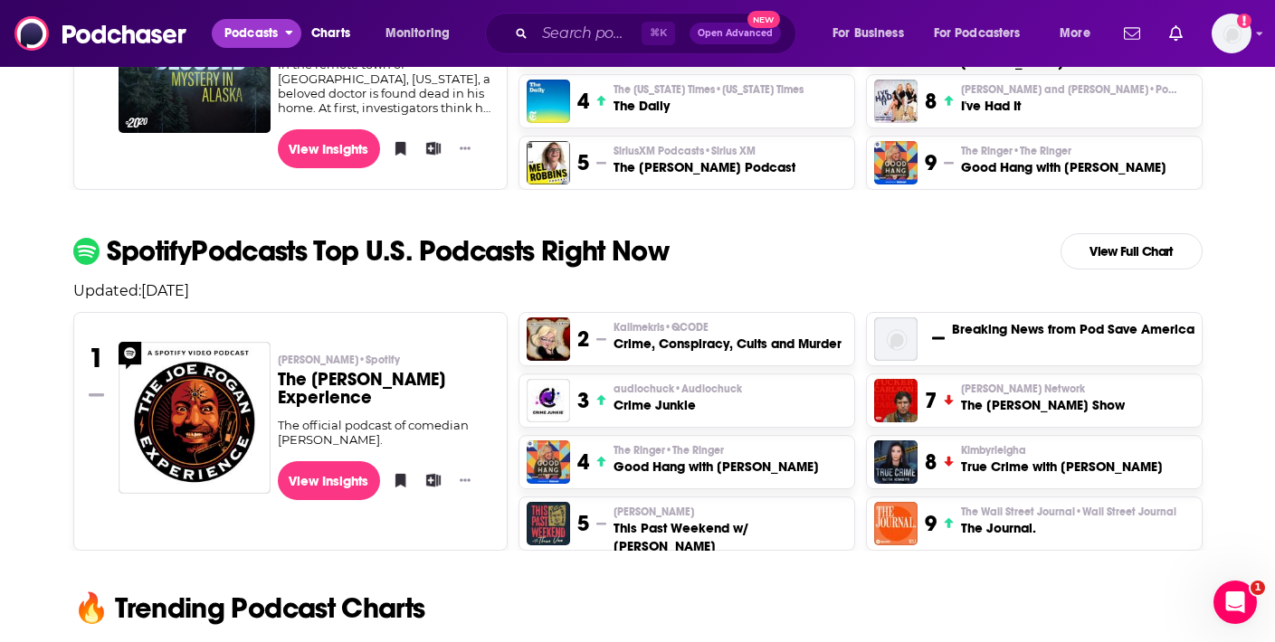
click at [258, 33] on span "Podcasts" at bounding box center [250, 33] width 53 height 25
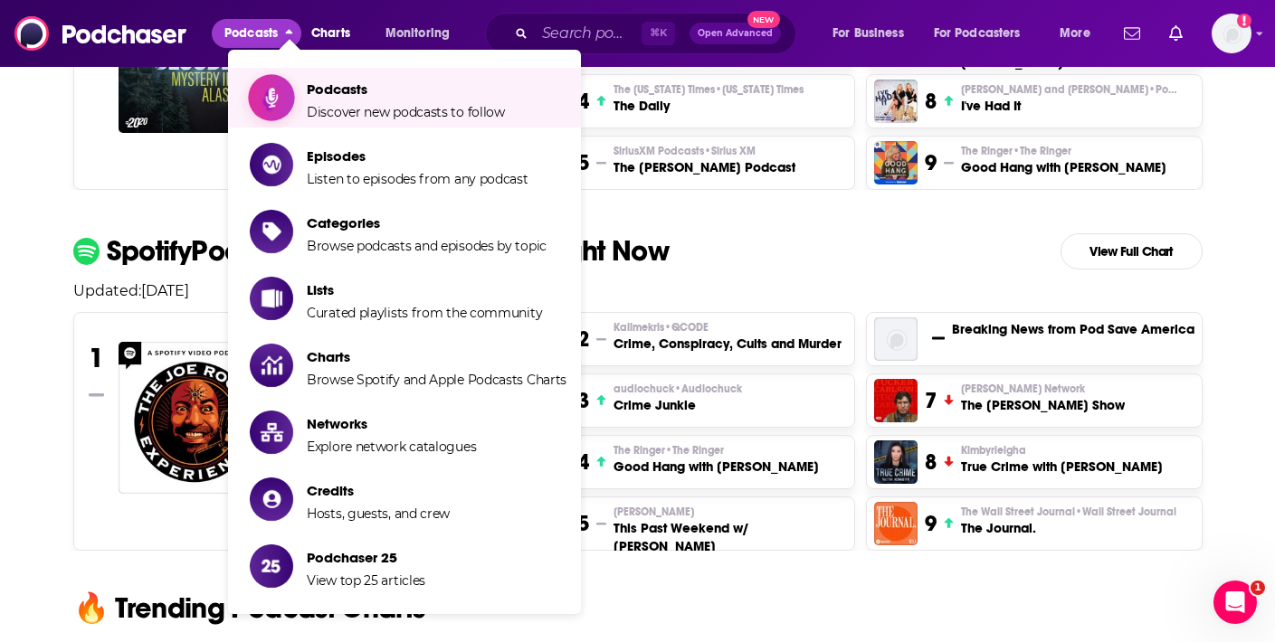
click at [321, 111] on span "Discover new podcasts to follow" at bounding box center [406, 112] width 198 height 16
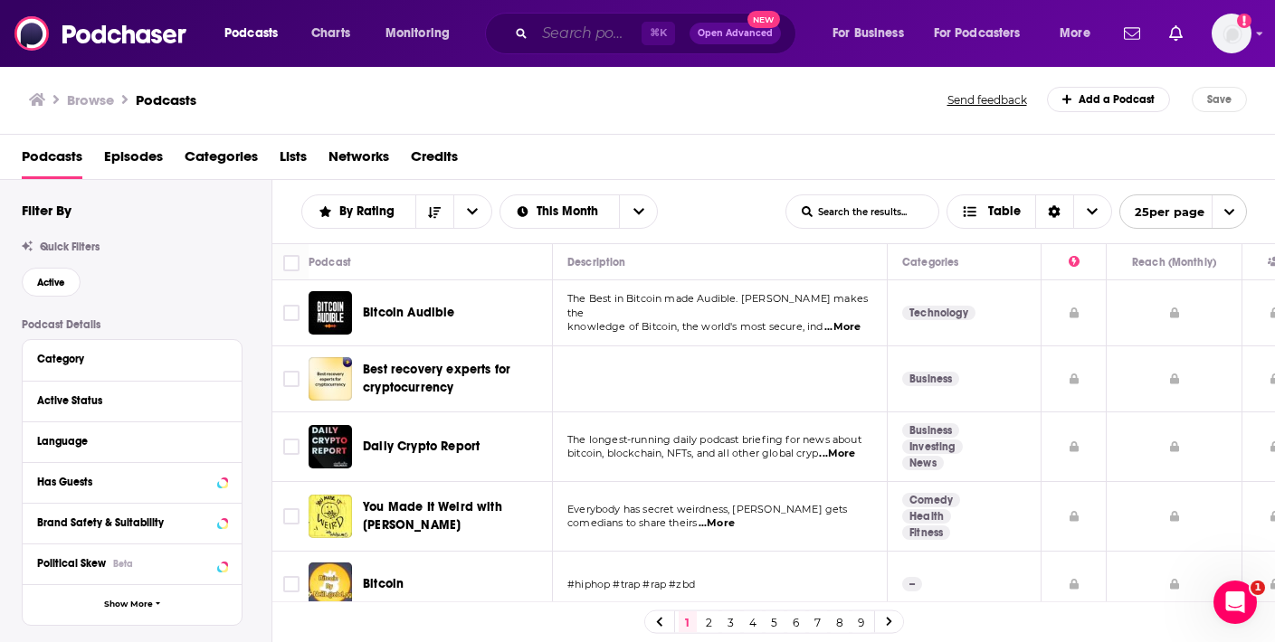
click at [547, 41] on input "Search podcasts, credits, & more..." at bounding box center [588, 33] width 107 height 29
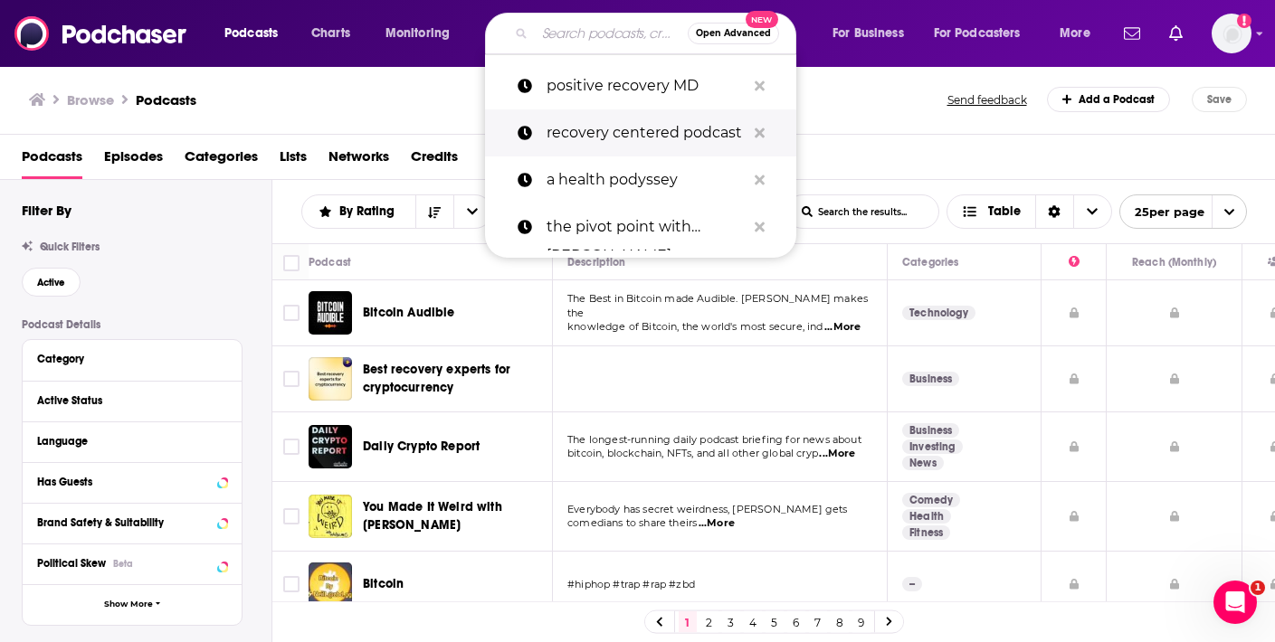
click at [561, 128] on p "recovery centered podcast" at bounding box center [645, 132] width 199 height 47
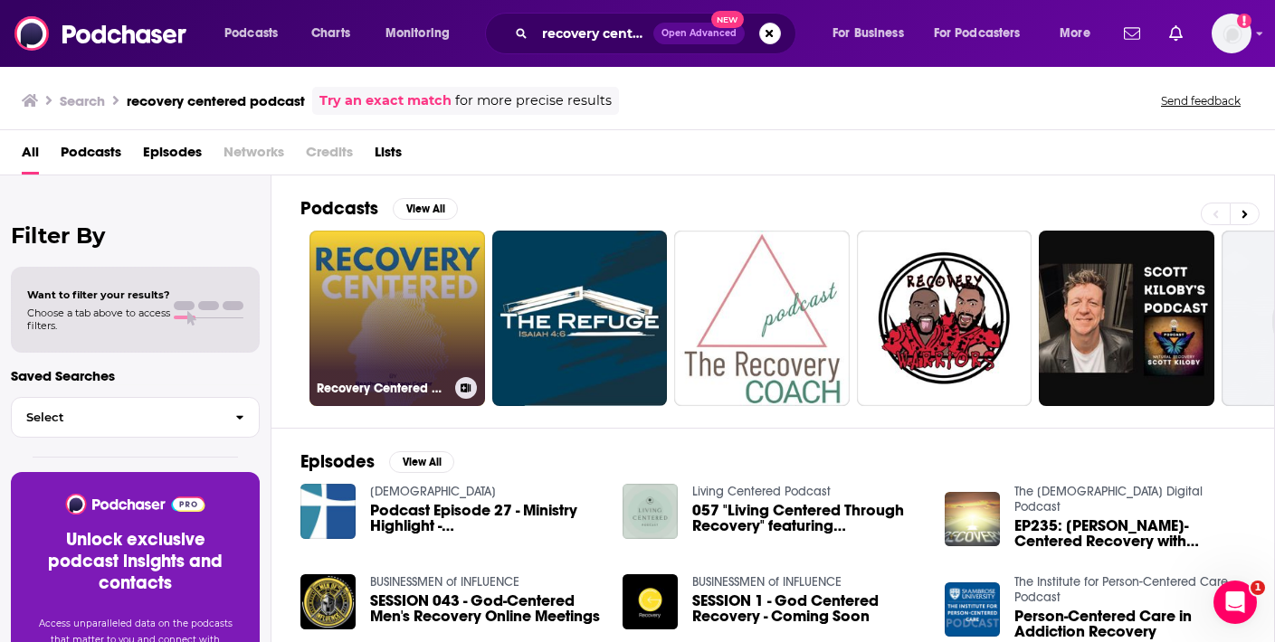
click at [418, 309] on link "Recovery Centered Podcast | Real Talk on Recovery & Mental Health" at bounding box center [397, 319] width 176 height 176
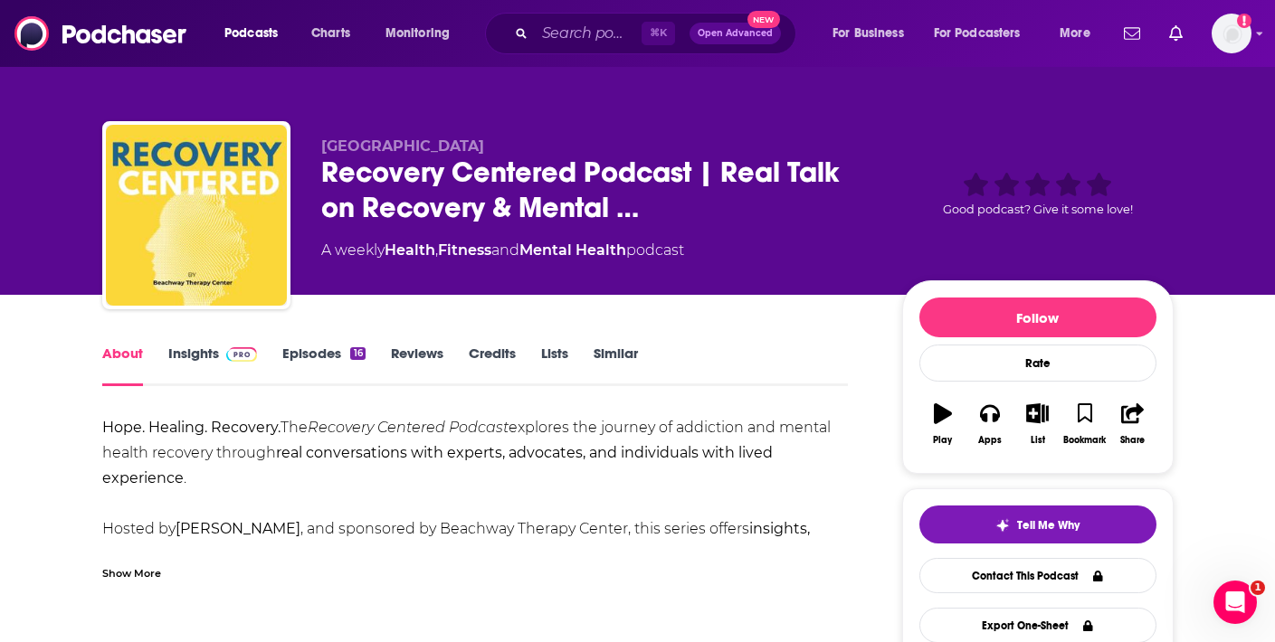
click at [498, 350] on link "Credits" at bounding box center [492, 366] width 47 height 42
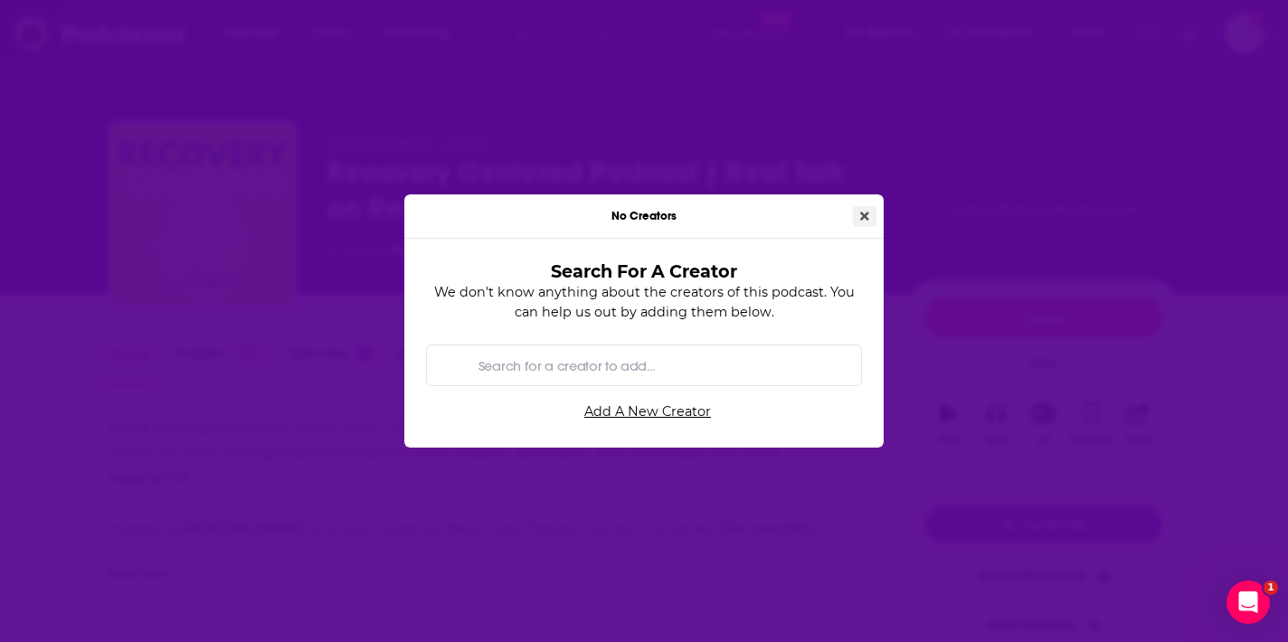
click at [870, 212] on button "Close" at bounding box center [865, 216] width 24 height 21
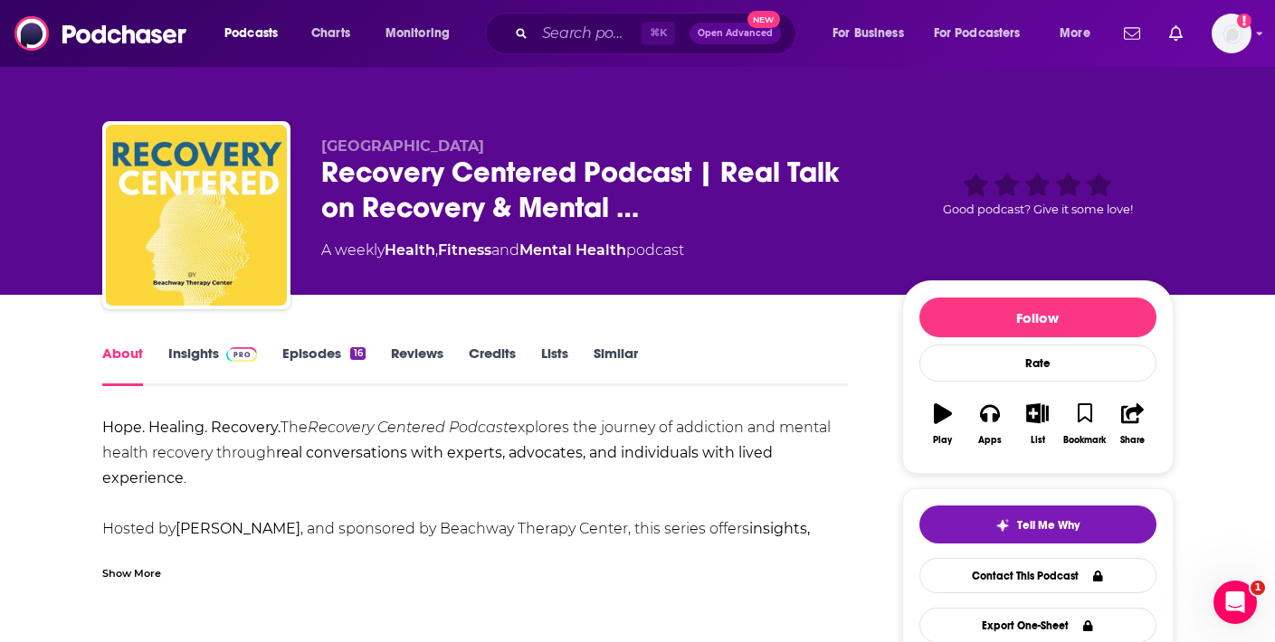
click at [425, 357] on link "Reviews" at bounding box center [417, 366] width 52 height 42
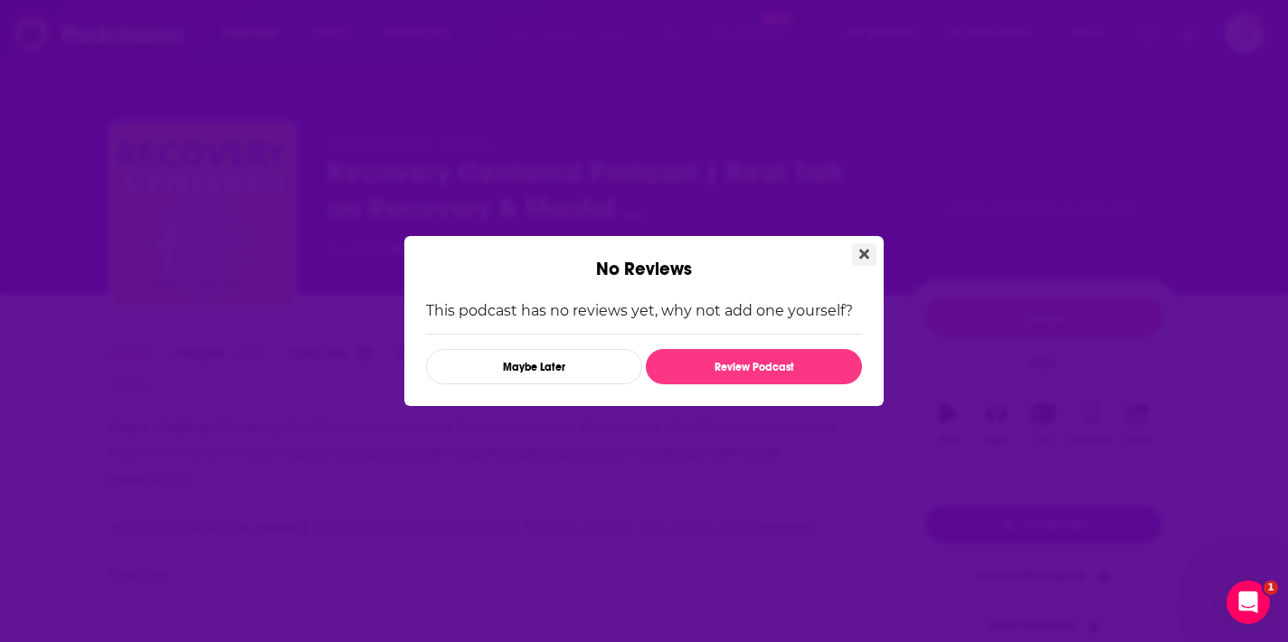
click at [857, 253] on button "Close" at bounding box center [864, 254] width 24 height 23
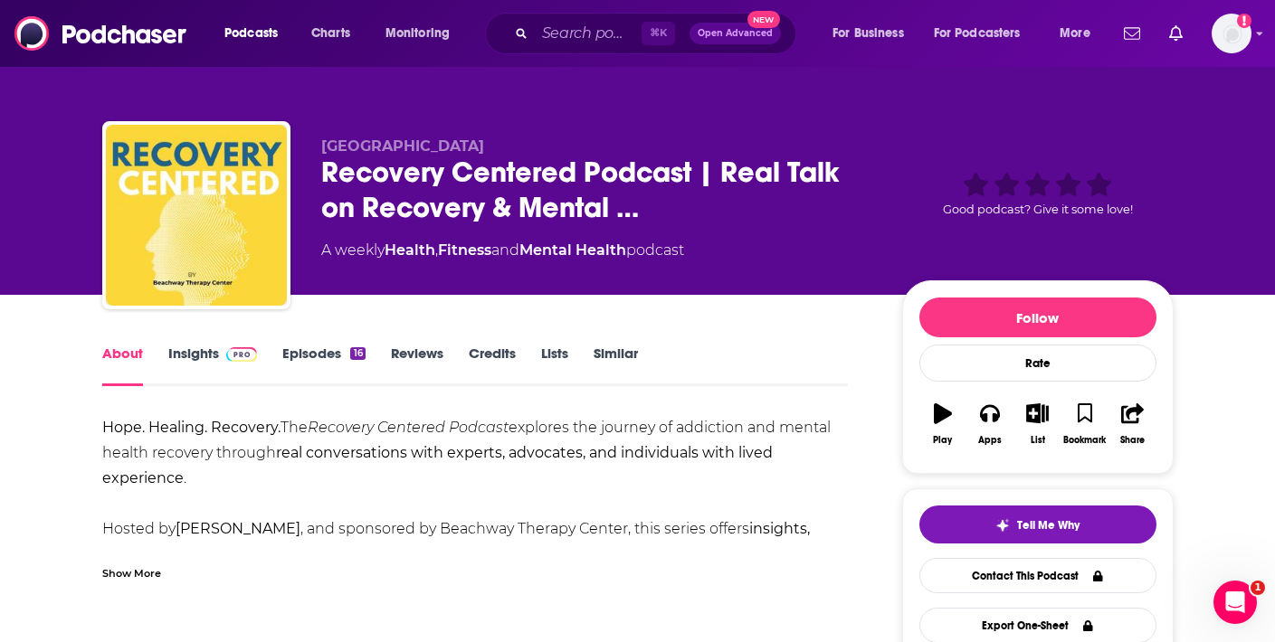
click at [624, 353] on link "Similar" at bounding box center [616, 366] width 44 height 42
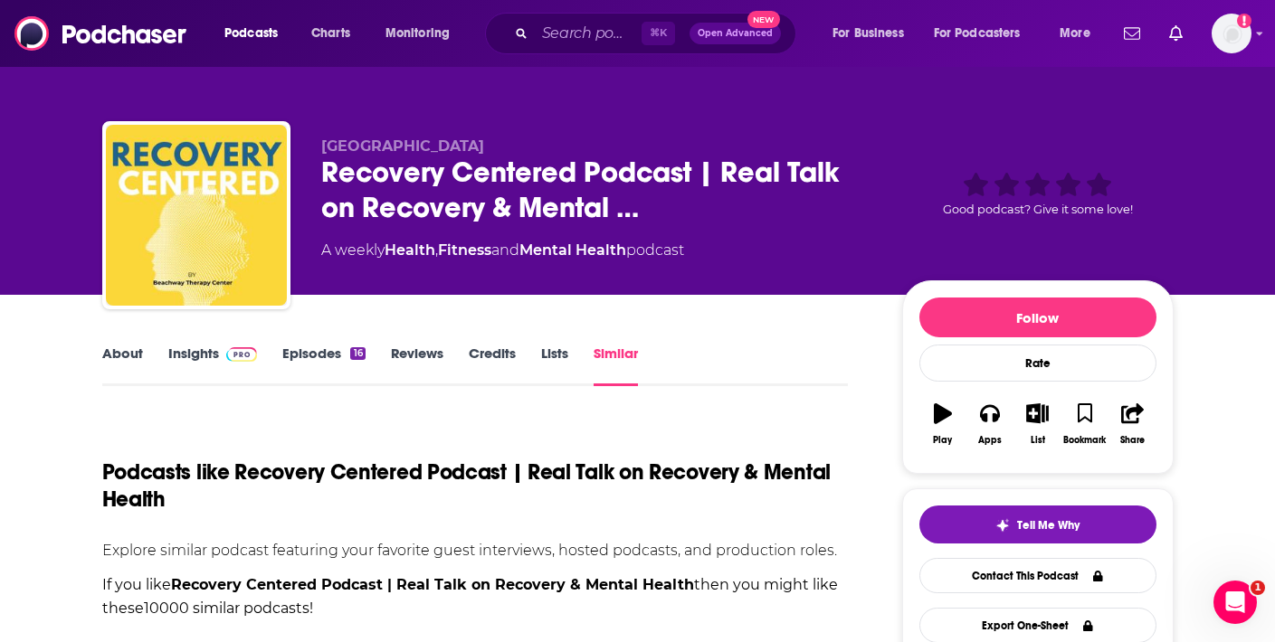
click at [306, 355] on link "Episodes 16" at bounding box center [323, 366] width 82 height 42
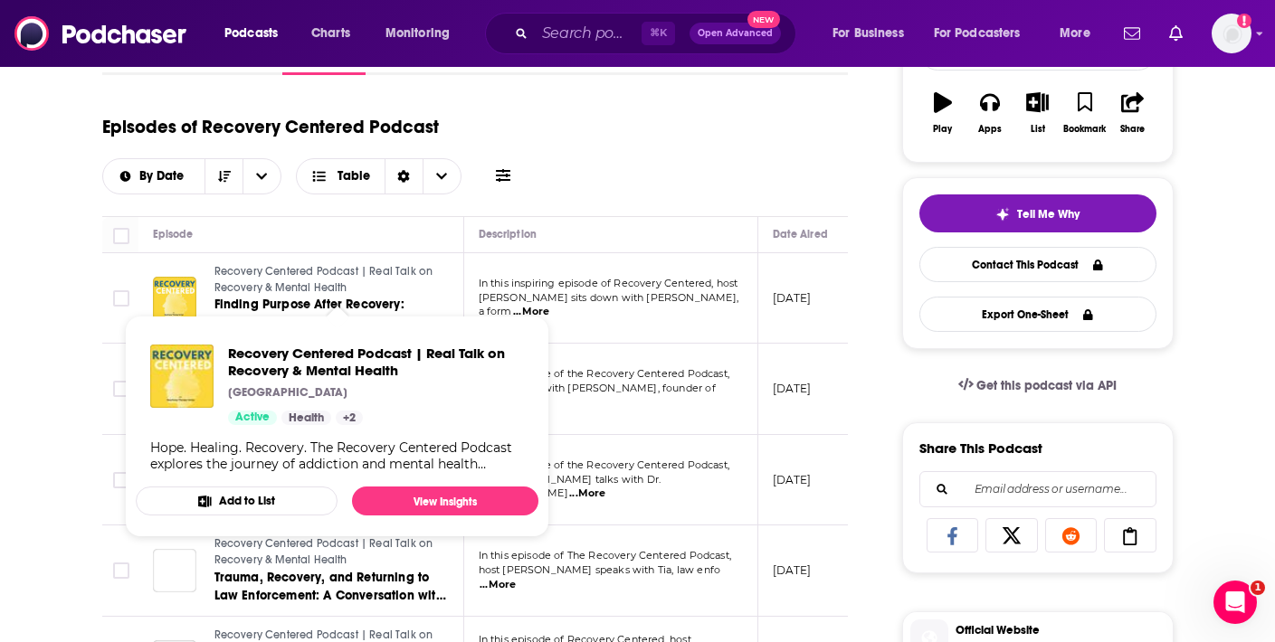
scroll to position [321, 0]
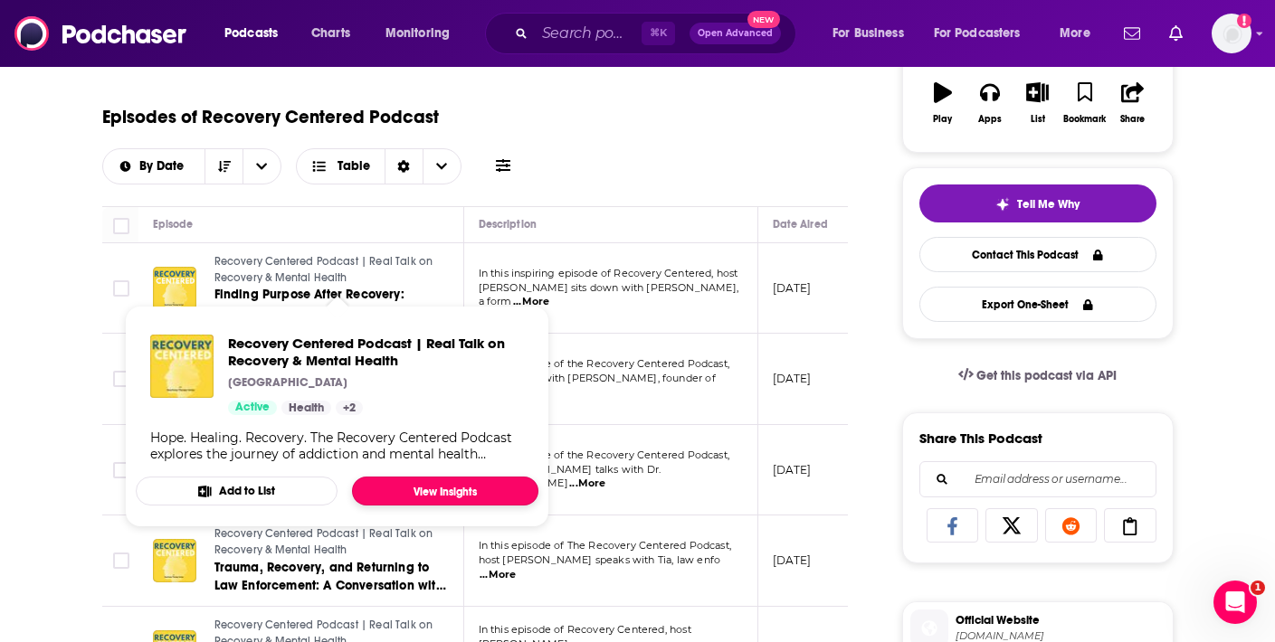
click at [400, 498] on link "View Insights" at bounding box center [445, 491] width 186 height 29
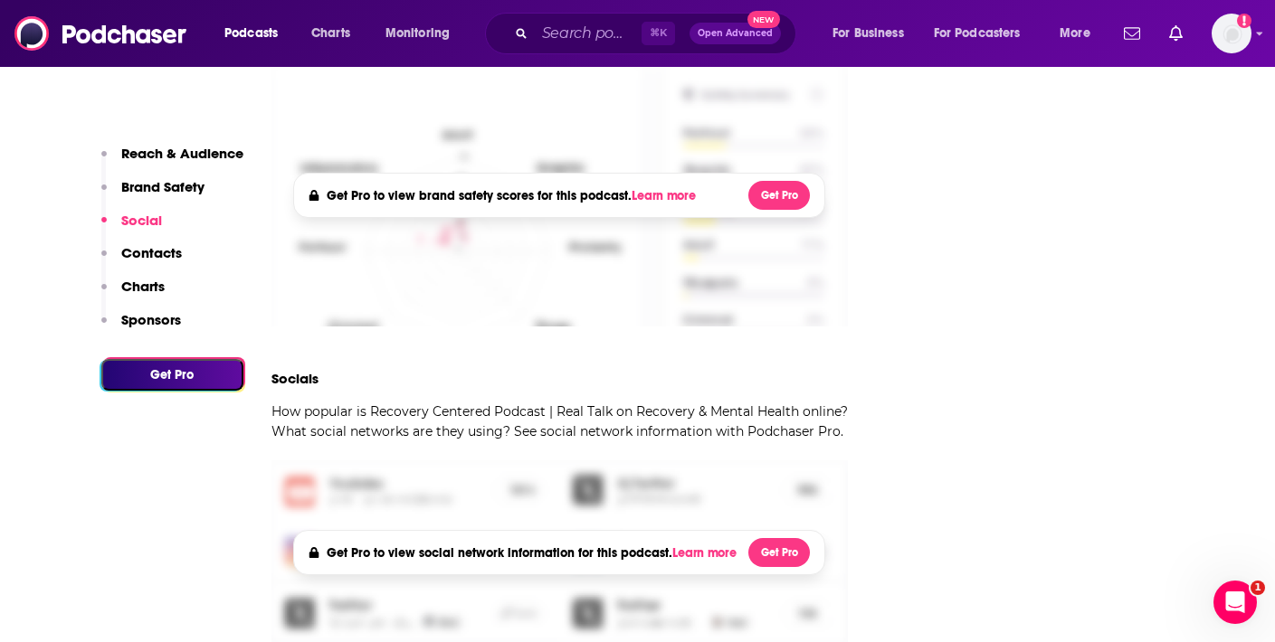
scroll to position [1203, 0]
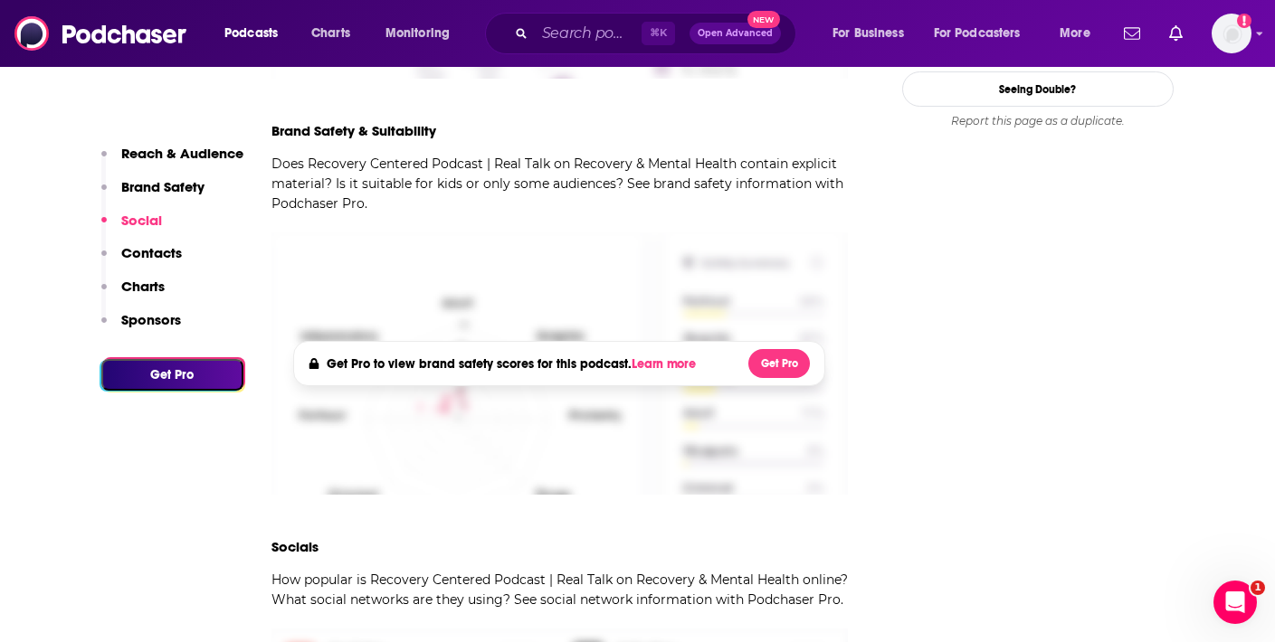
click at [1233, 589] on icon "Open Intercom Messenger" at bounding box center [1236, 603] width 30 height 30
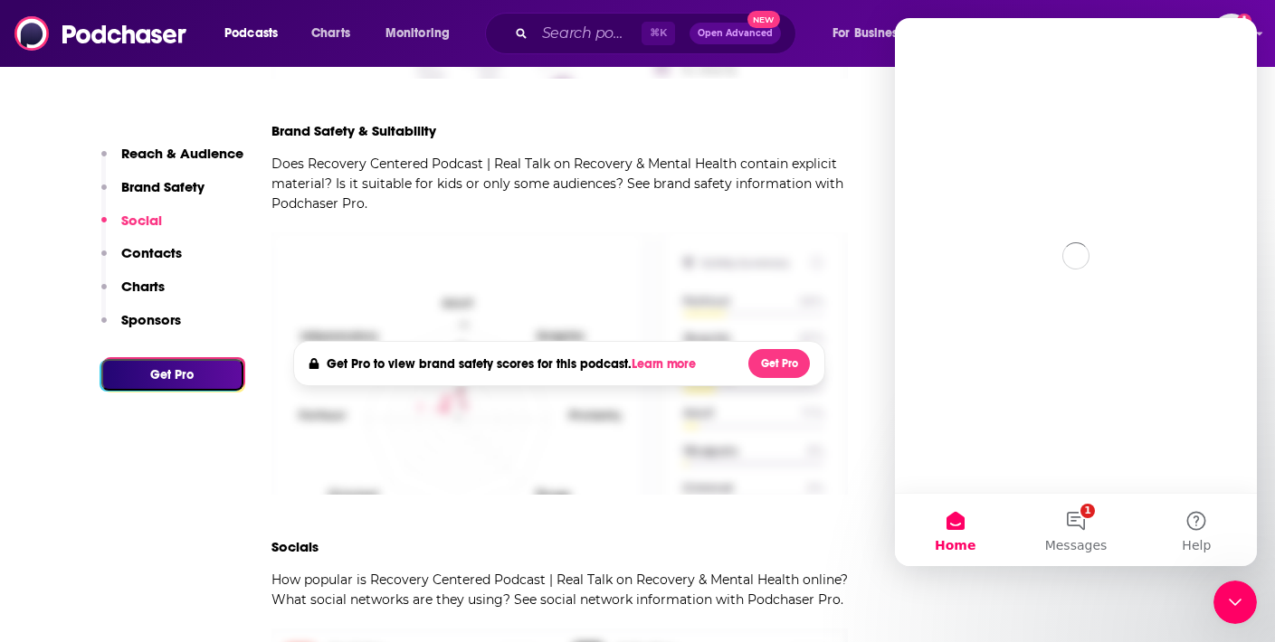
scroll to position [0, 0]
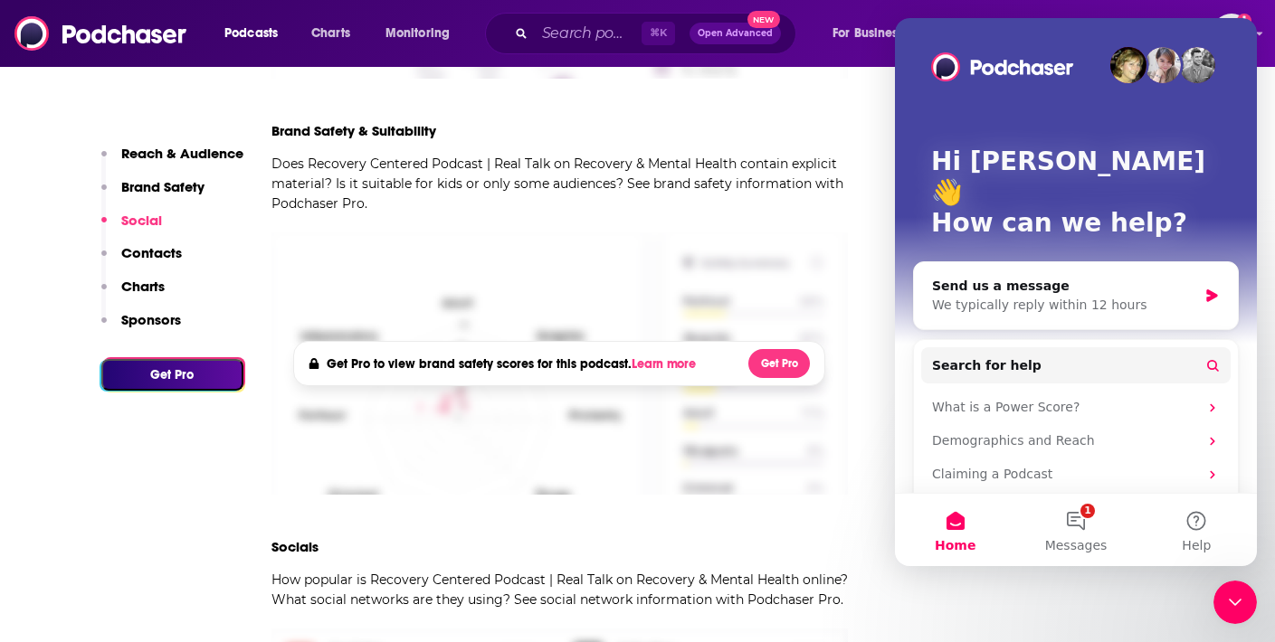
click at [1052, 516] on button "3 Messages" at bounding box center [1075, 530] width 120 height 72
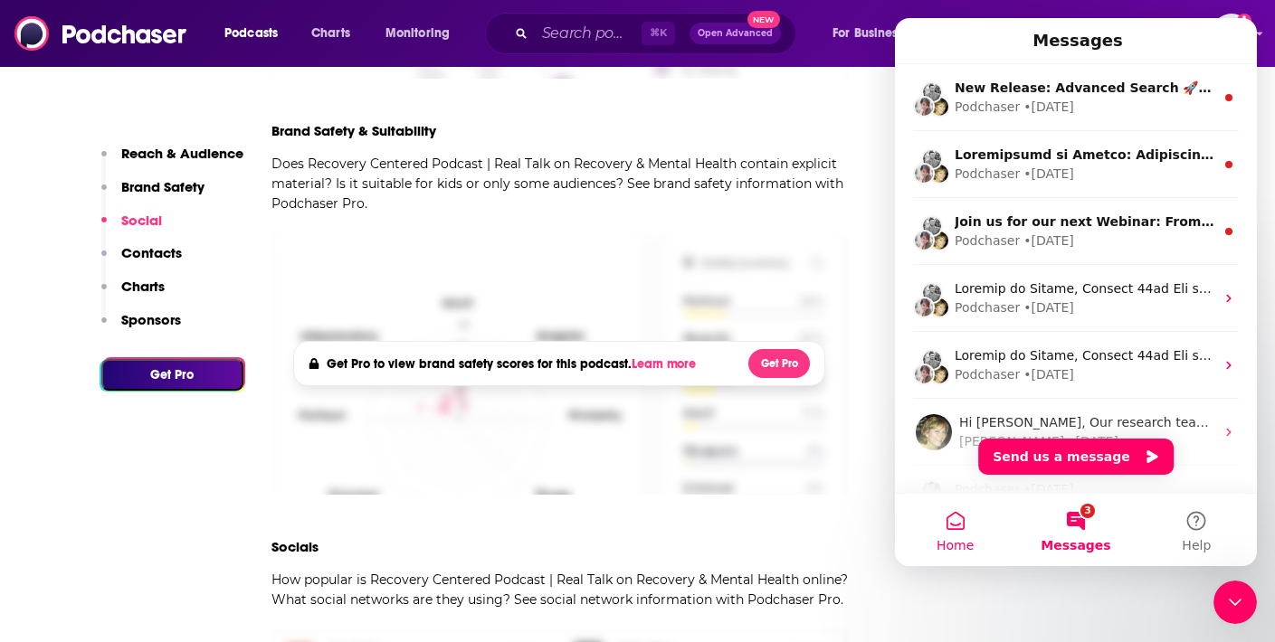
click at [959, 533] on button "Home" at bounding box center [955, 530] width 120 height 72
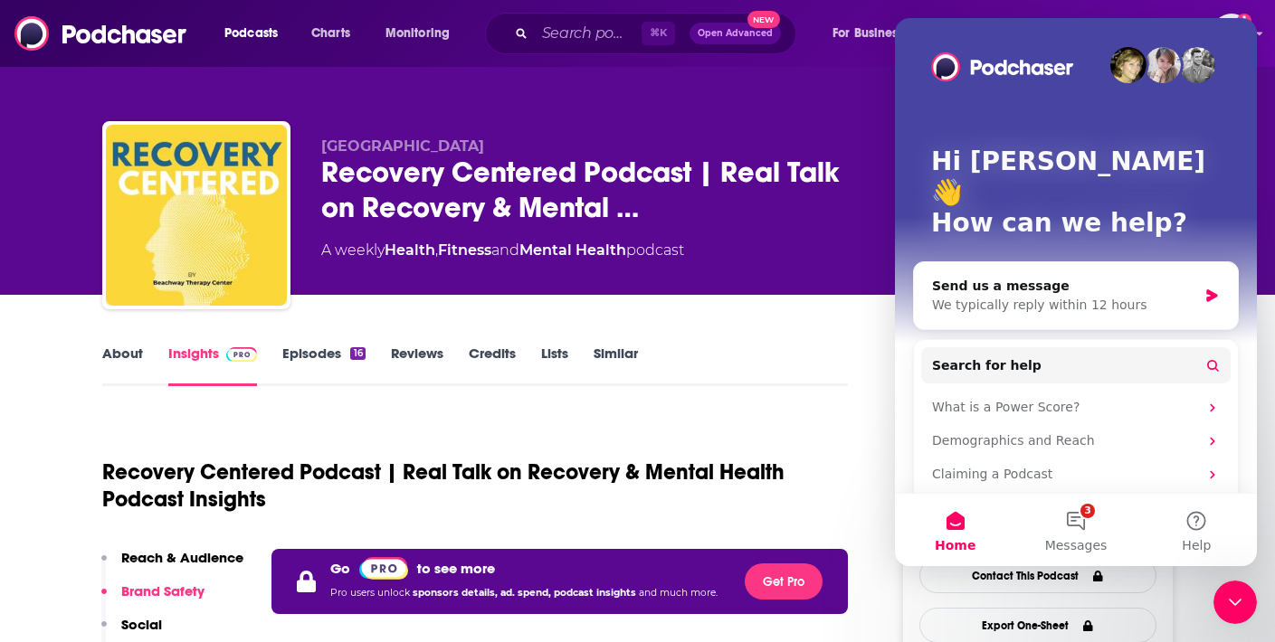
click at [602, 355] on link "Similar" at bounding box center [616, 366] width 44 height 42
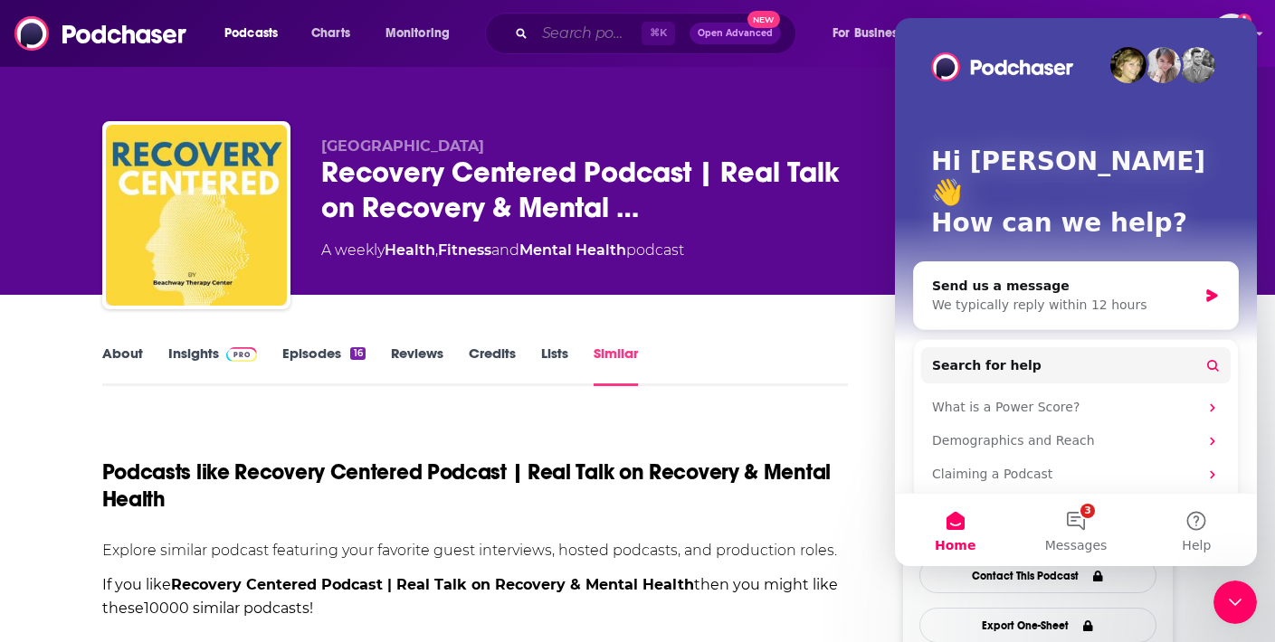
click at [549, 34] on input "Search podcasts, credits, & more..." at bounding box center [588, 33] width 107 height 29
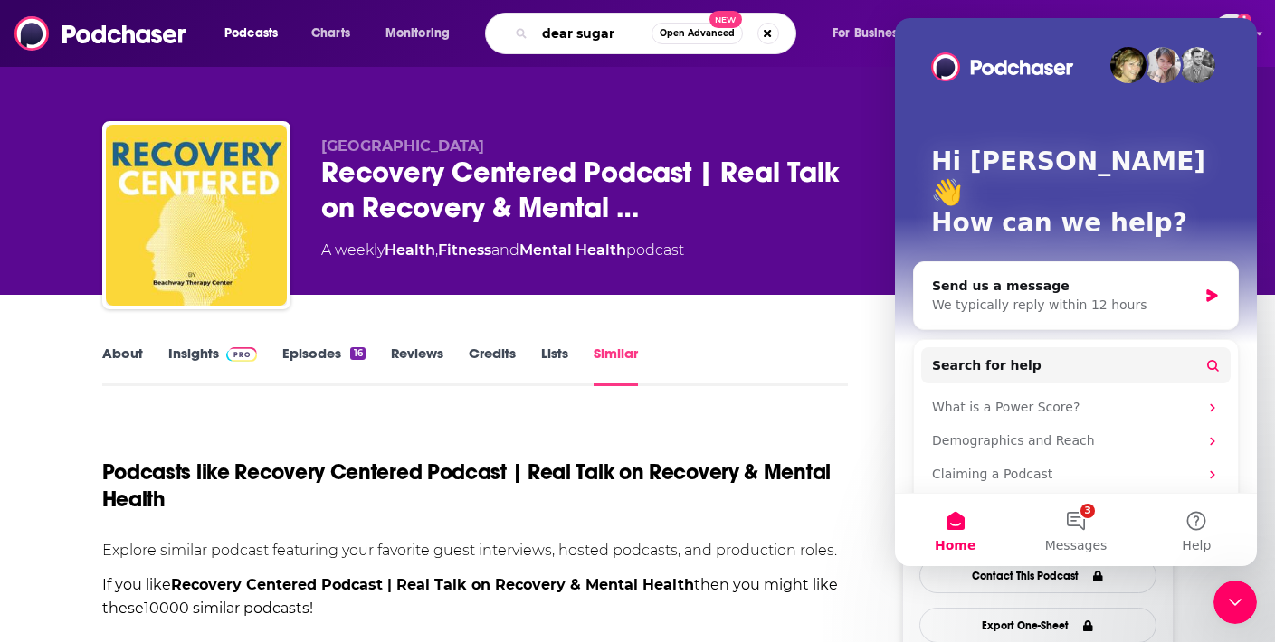
type input "dear sugars"
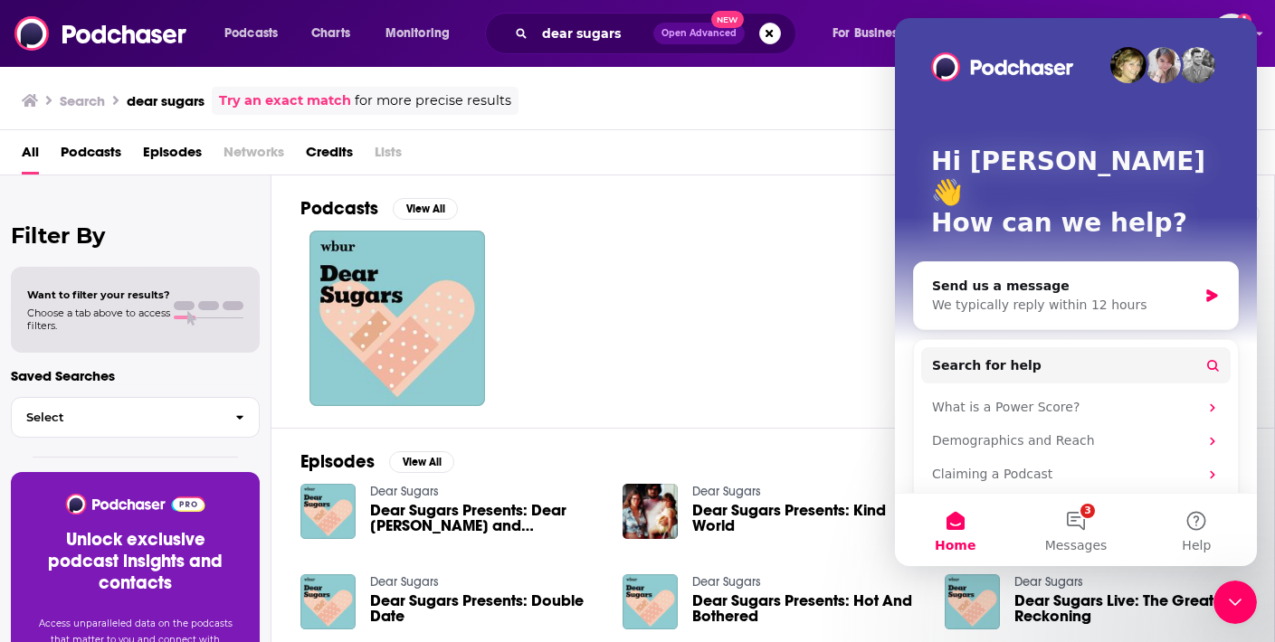
scroll to position [52, 0]
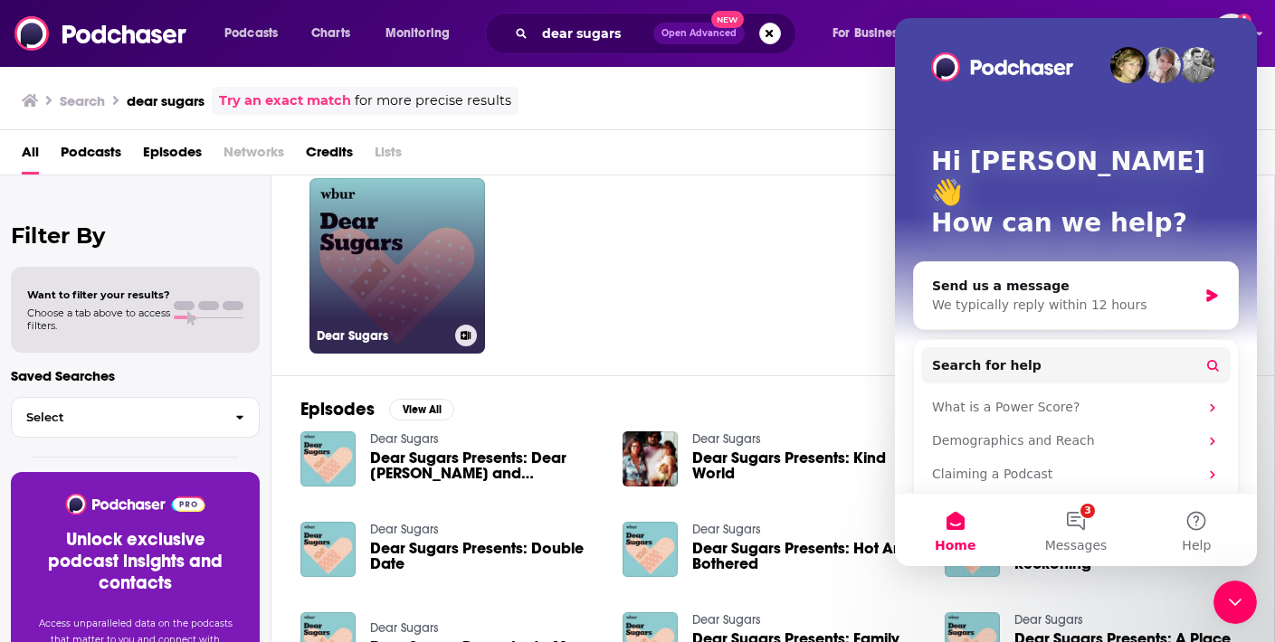
click at [375, 224] on link "Dear Sugars" at bounding box center [397, 266] width 176 height 176
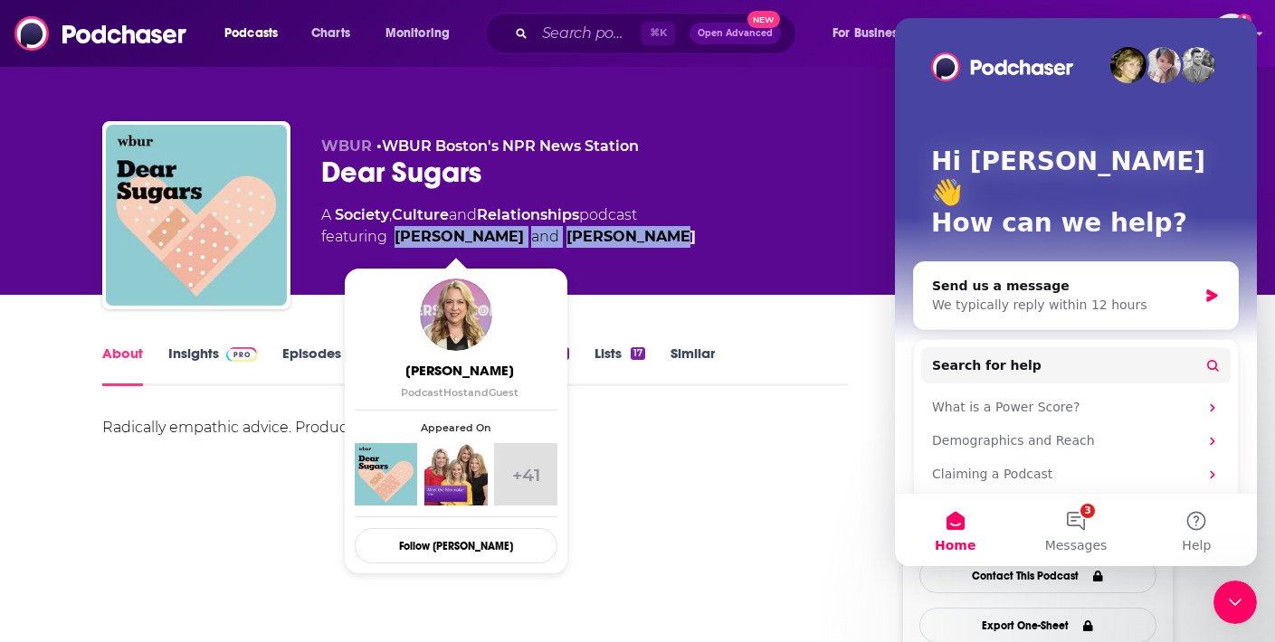
drag, startPoint x: 666, startPoint y: 233, endPoint x: 402, endPoint y: 238, distance: 264.3
click at [402, 238] on div "A Society , Culture and Relationships podcast featuring [PERSON_NAME] and [PERS…" at bounding box center [597, 225] width 552 height 43
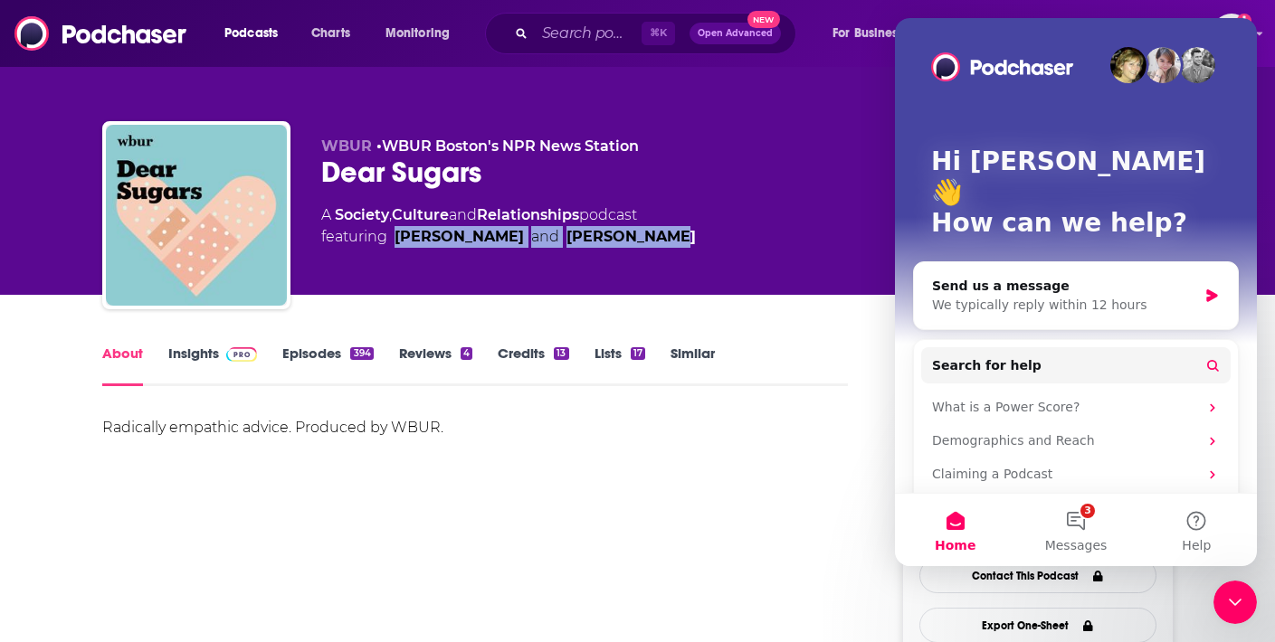
copy span "[PERSON_NAME] and [PERSON_NAME]"
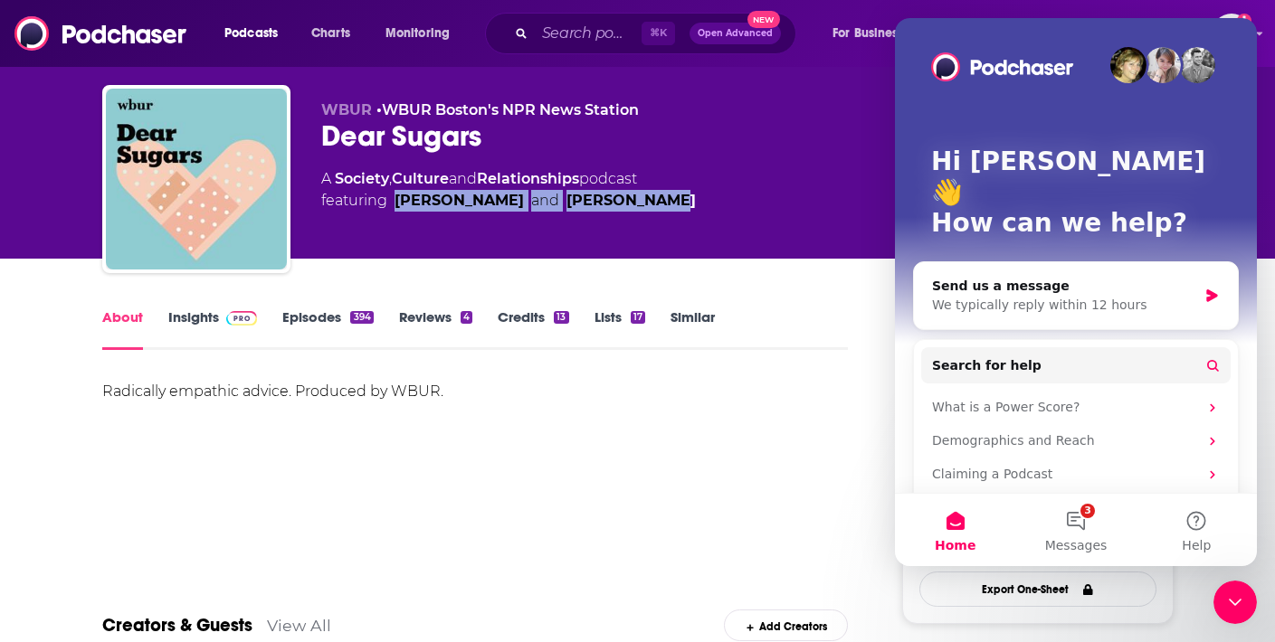
scroll to position [43, 0]
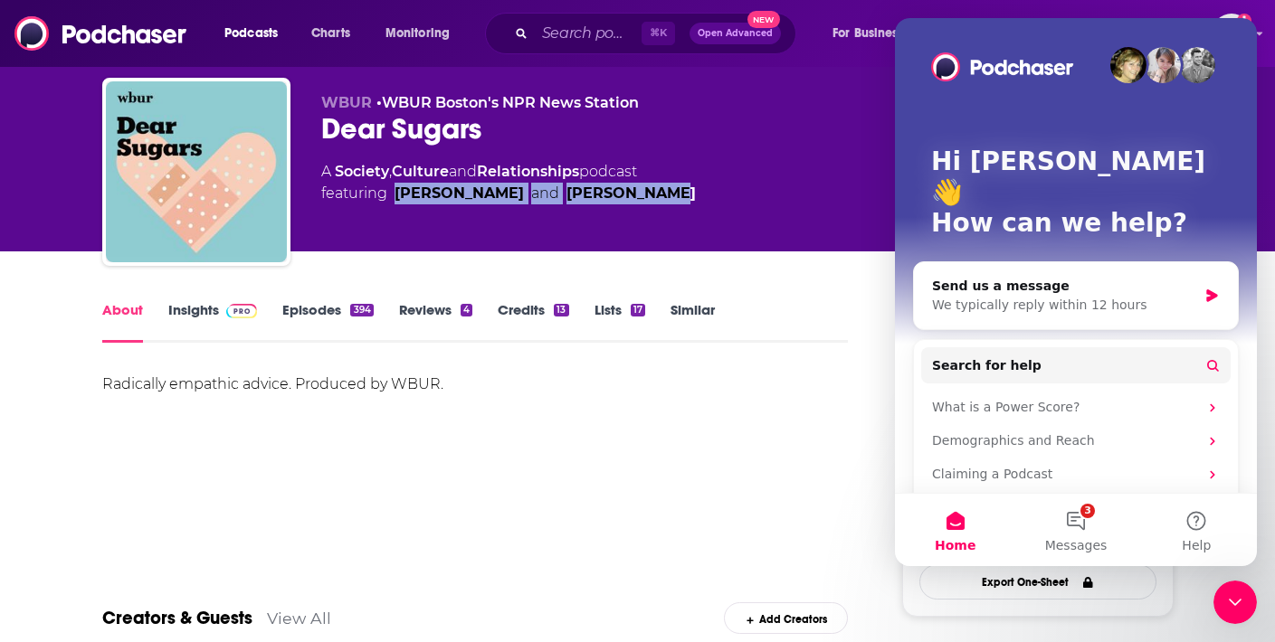
click at [196, 312] on link "Insights" at bounding box center [213, 322] width 90 height 42
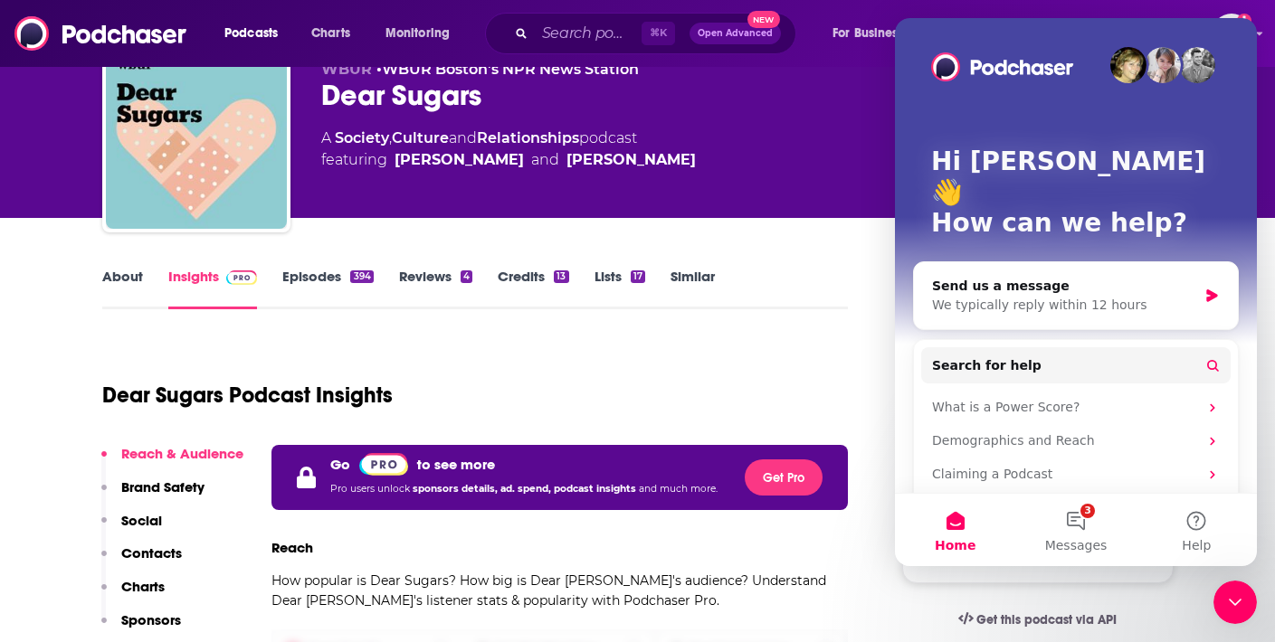
scroll to position [144, 0]
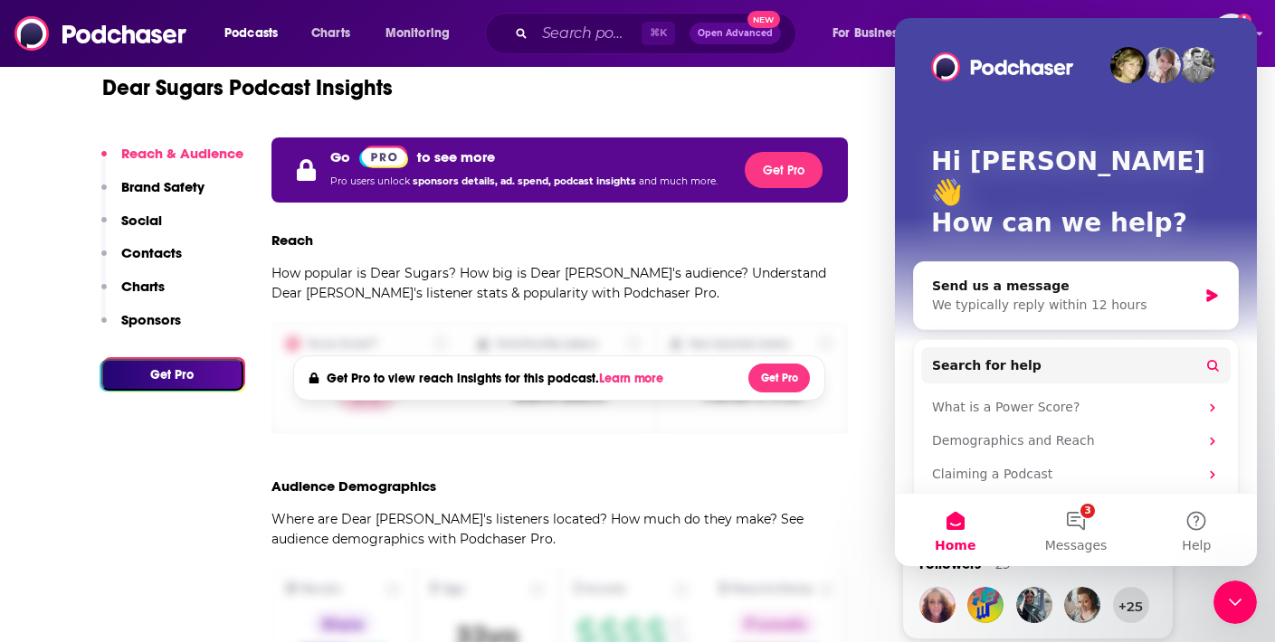
scroll to position [388, 0]
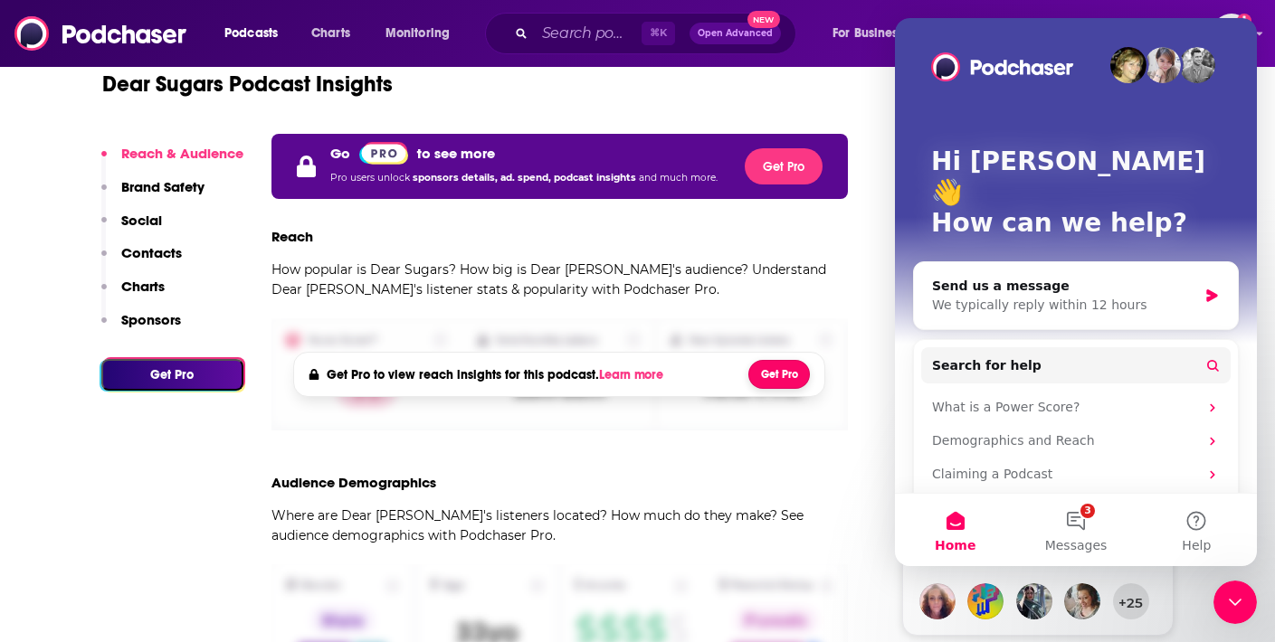
click at [763, 371] on button "Get Pro" at bounding box center [779, 374] width 62 height 29
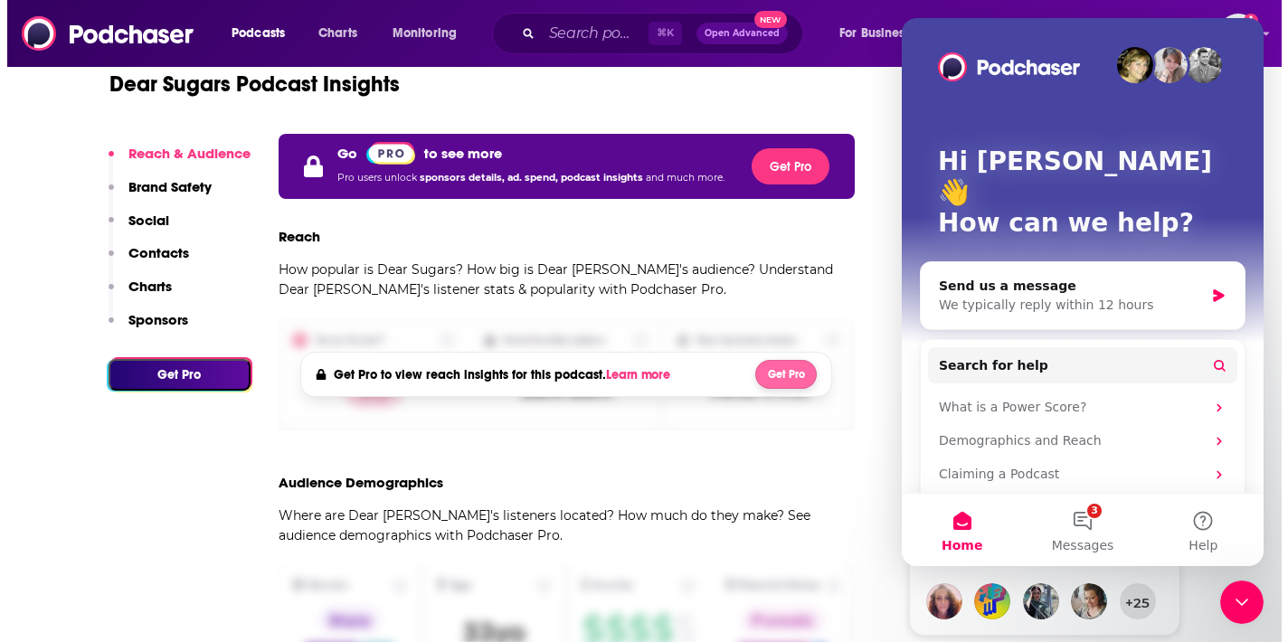
scroll to position [0, 0]
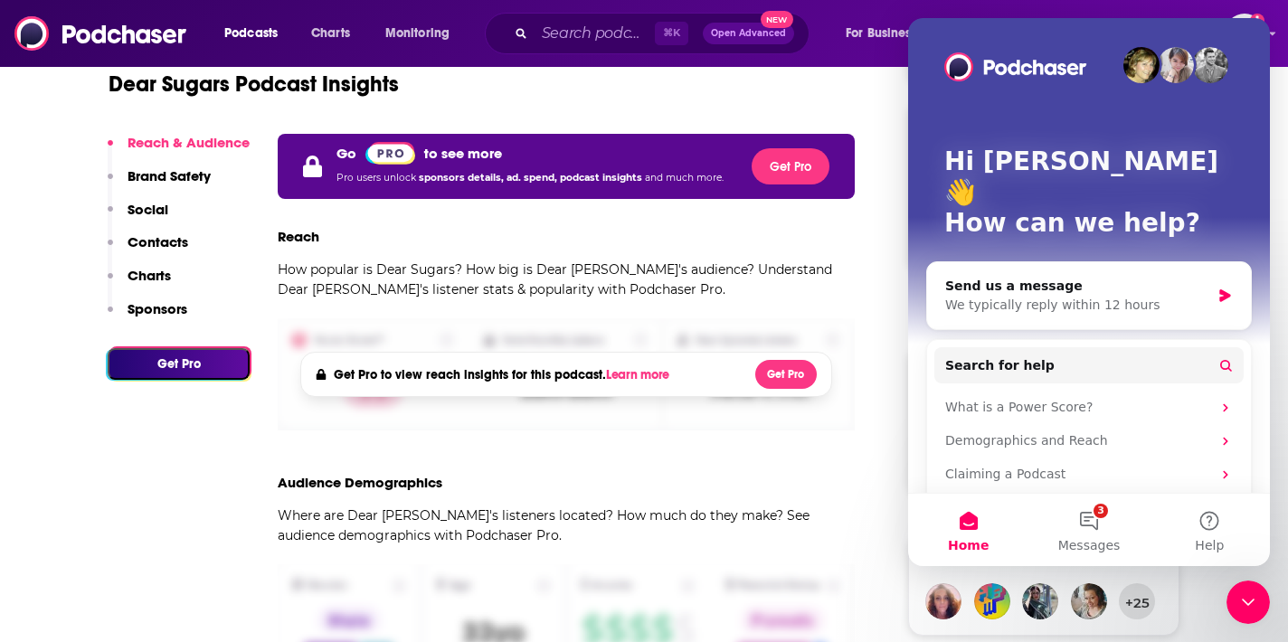
click at [260, 248] on div "PRO Demo Request Fill in some details about yourself and we'll be in touch with…" at bounding box center [644, 321] width 1288 height 642
